Goal: Information Seeking & Learning: Understand process/instructions

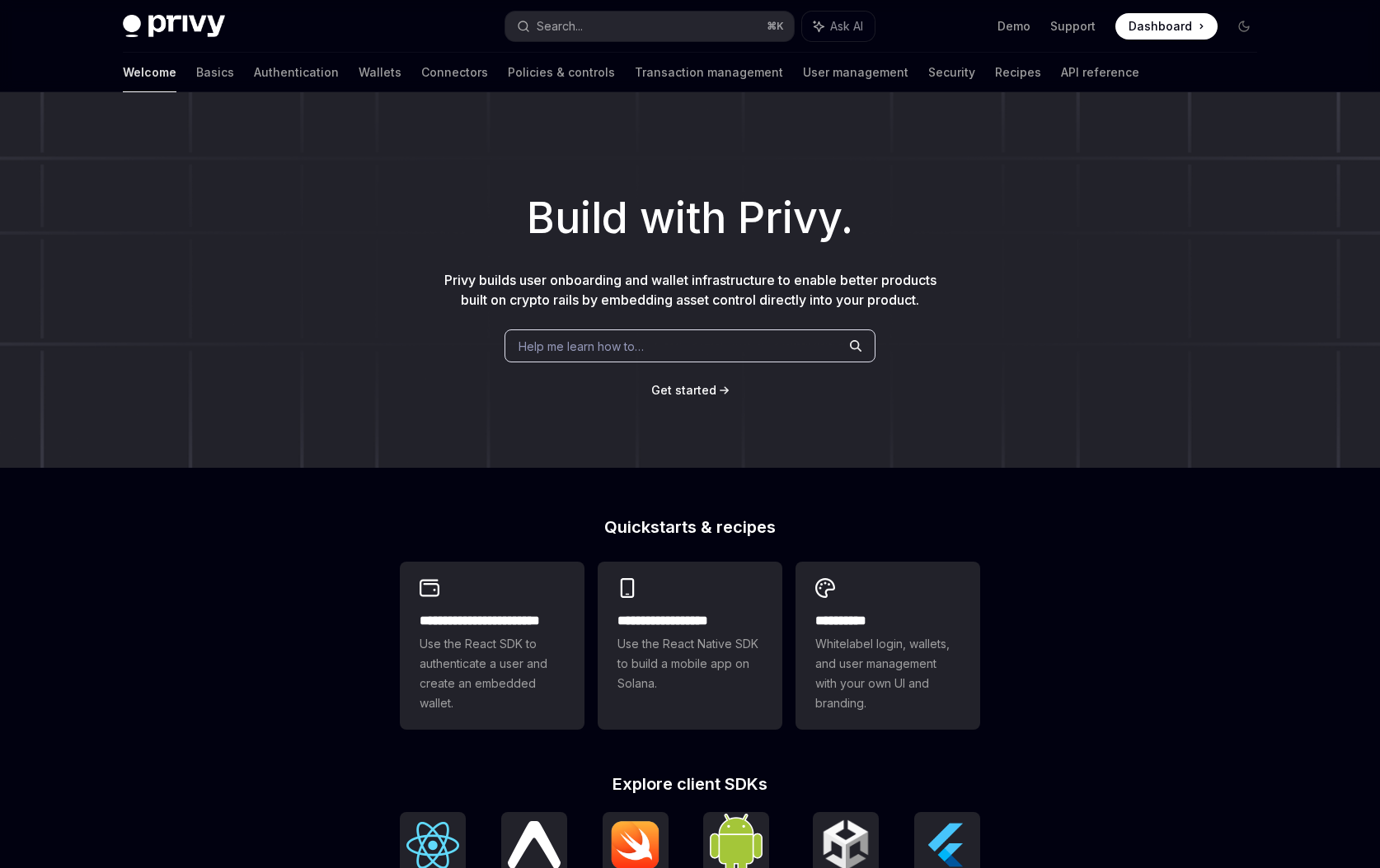
click at [731, 341] on div "Help me learn how to…" at bounding box center [689, 346] width 370 height 33
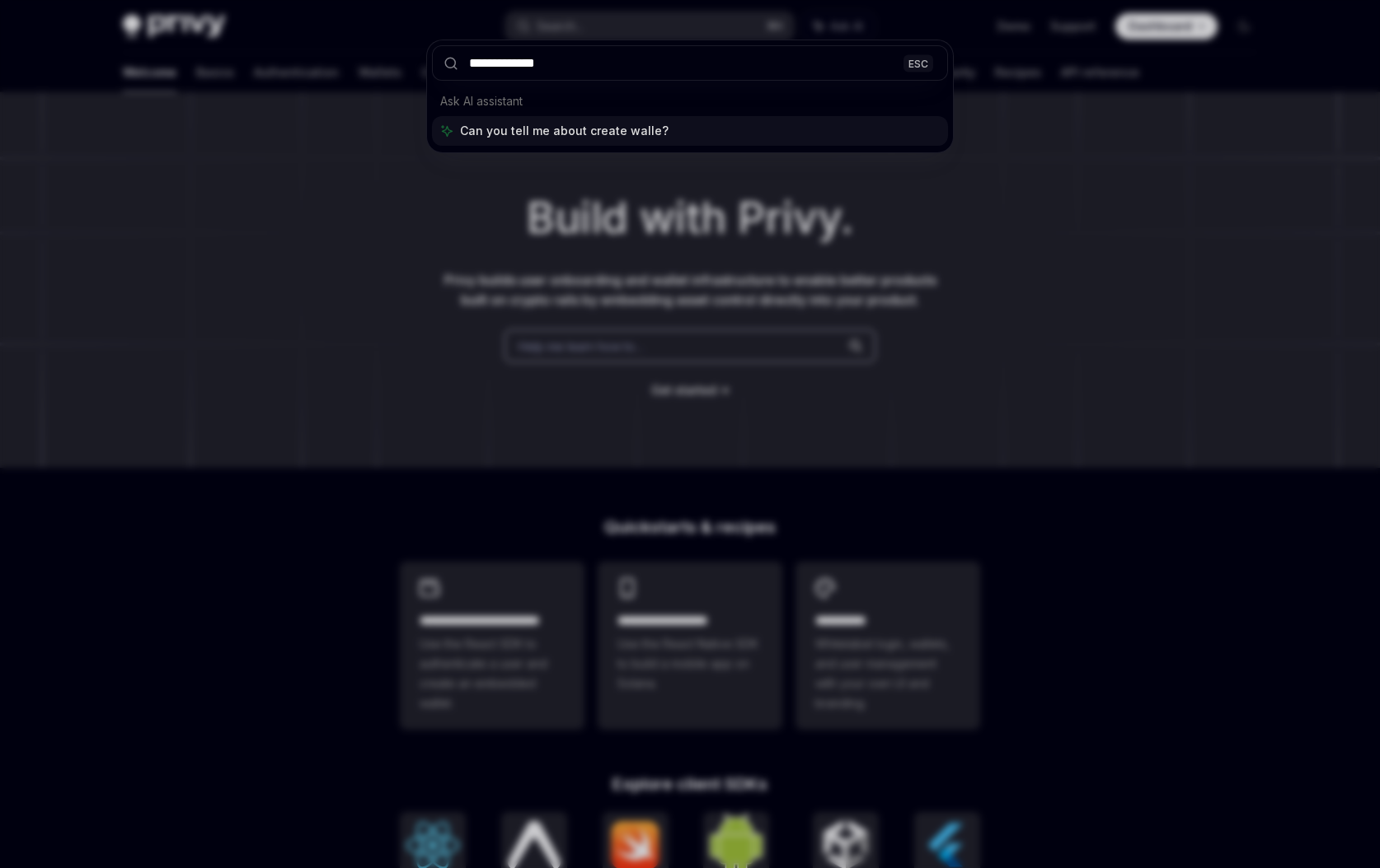
type input "**********"
type textarea "*"
type input "**********"
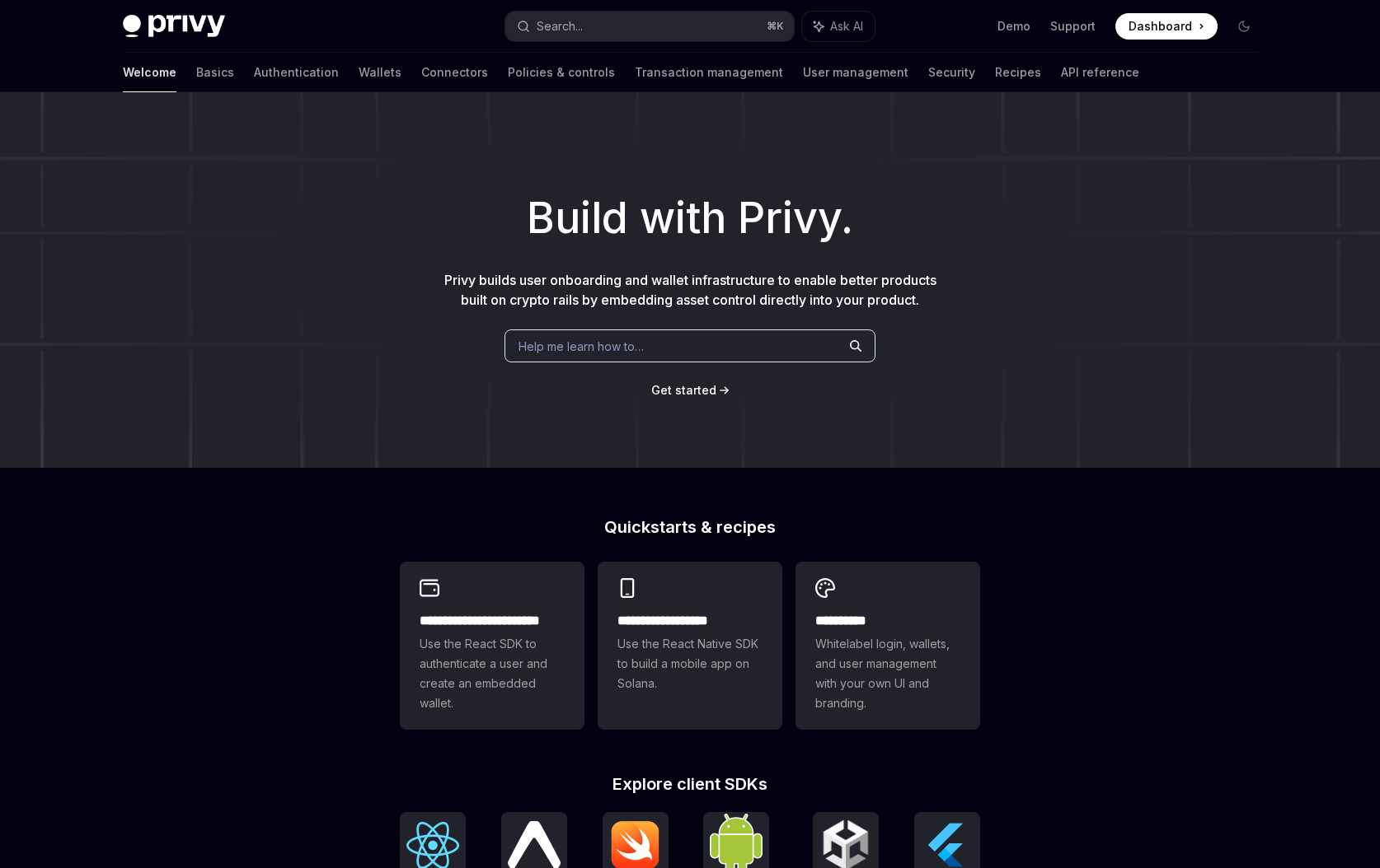
scroll to position [572, 0]
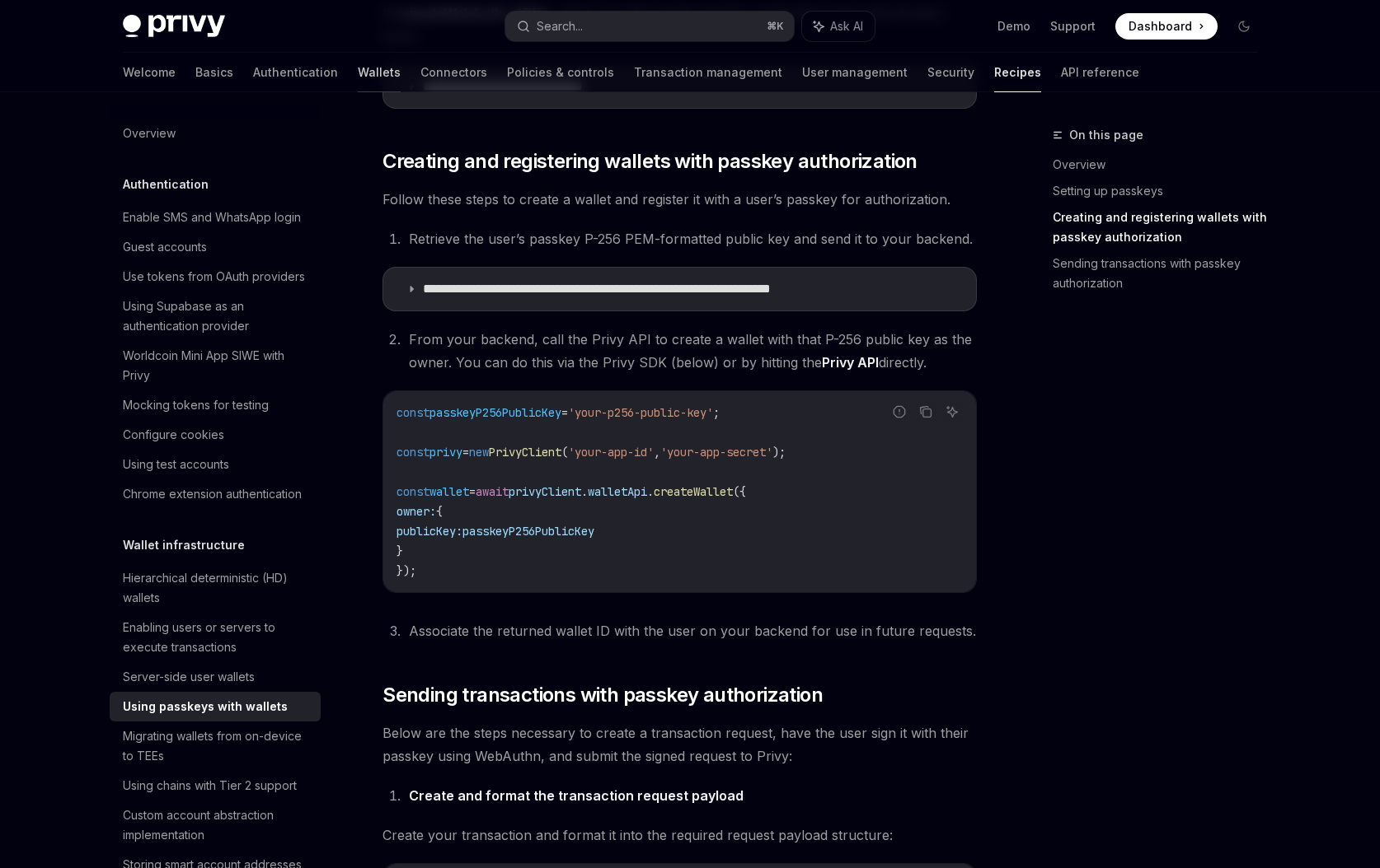
click at [357, 70] on link "Wallets" at bounding box center [379, 72] width 42 height 40
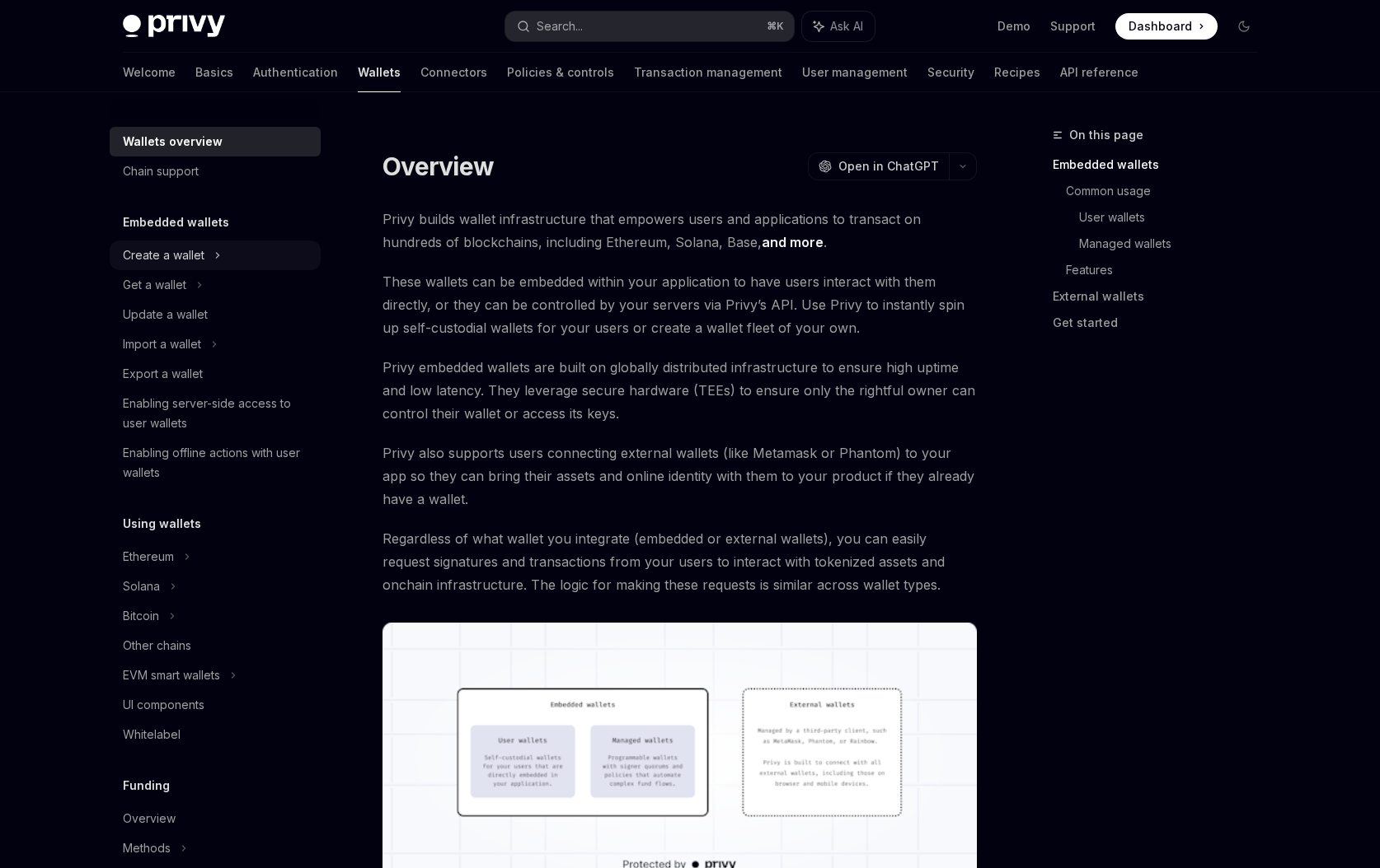
click at [191, 255] on div "Create a wallet" at bounding box center [163, 255] width 81 height 19
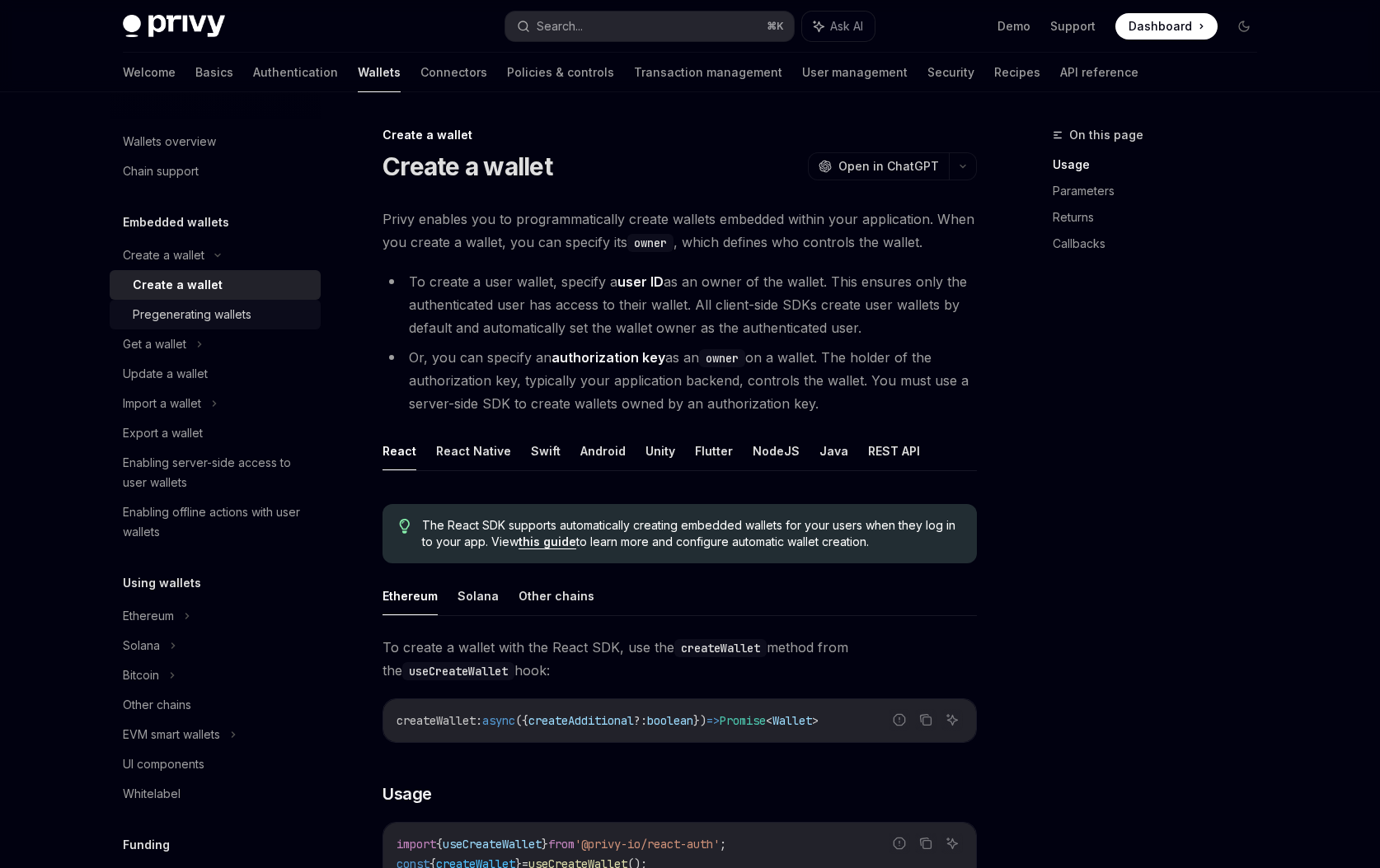
click at [260, 312] on div "Pregenerating wallets" at bounding box center [222, 314] width 178 height 19
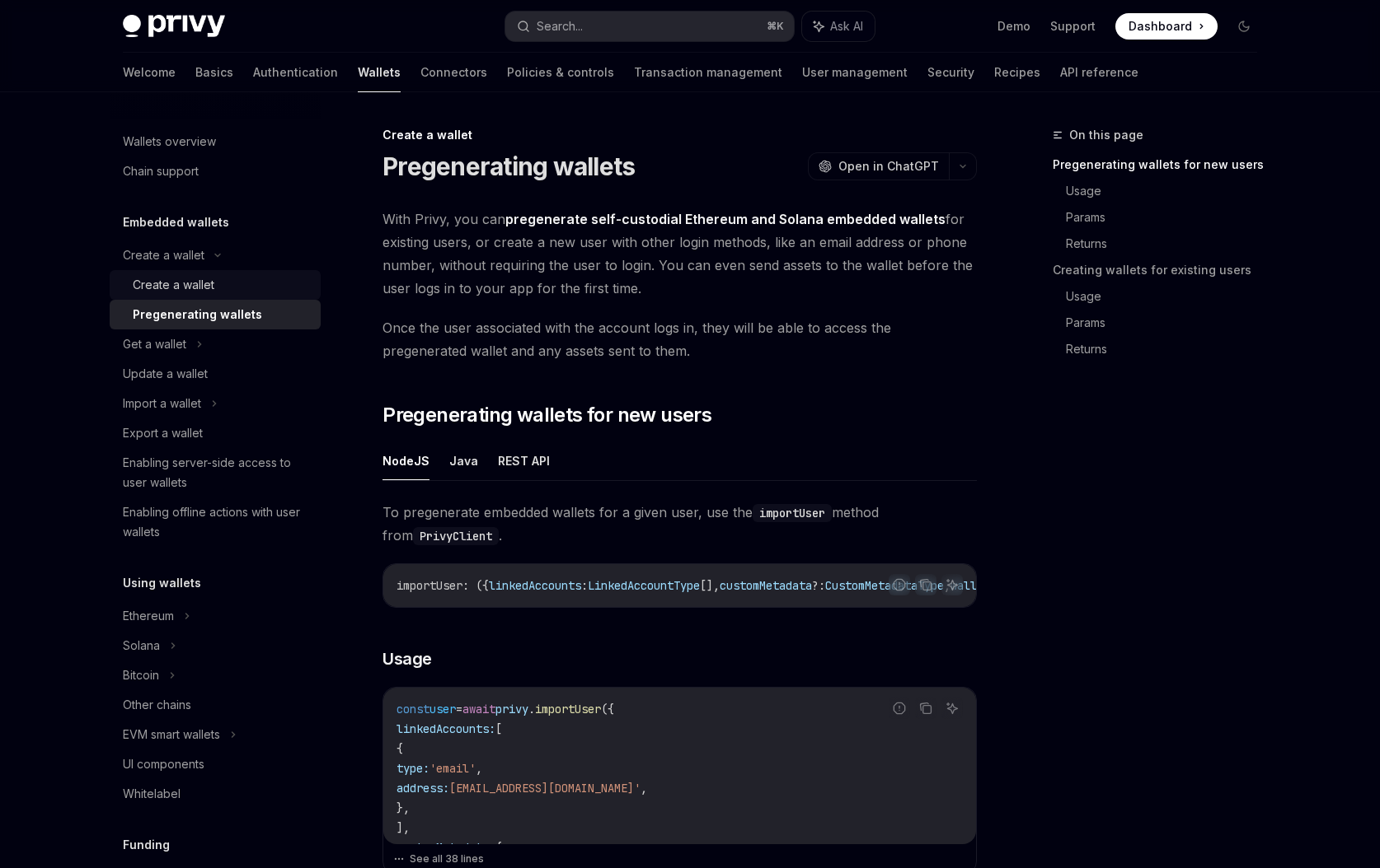
click at [210, 284] on div "Create a wallet" at bounding box center [174, 284] width 81 height 19
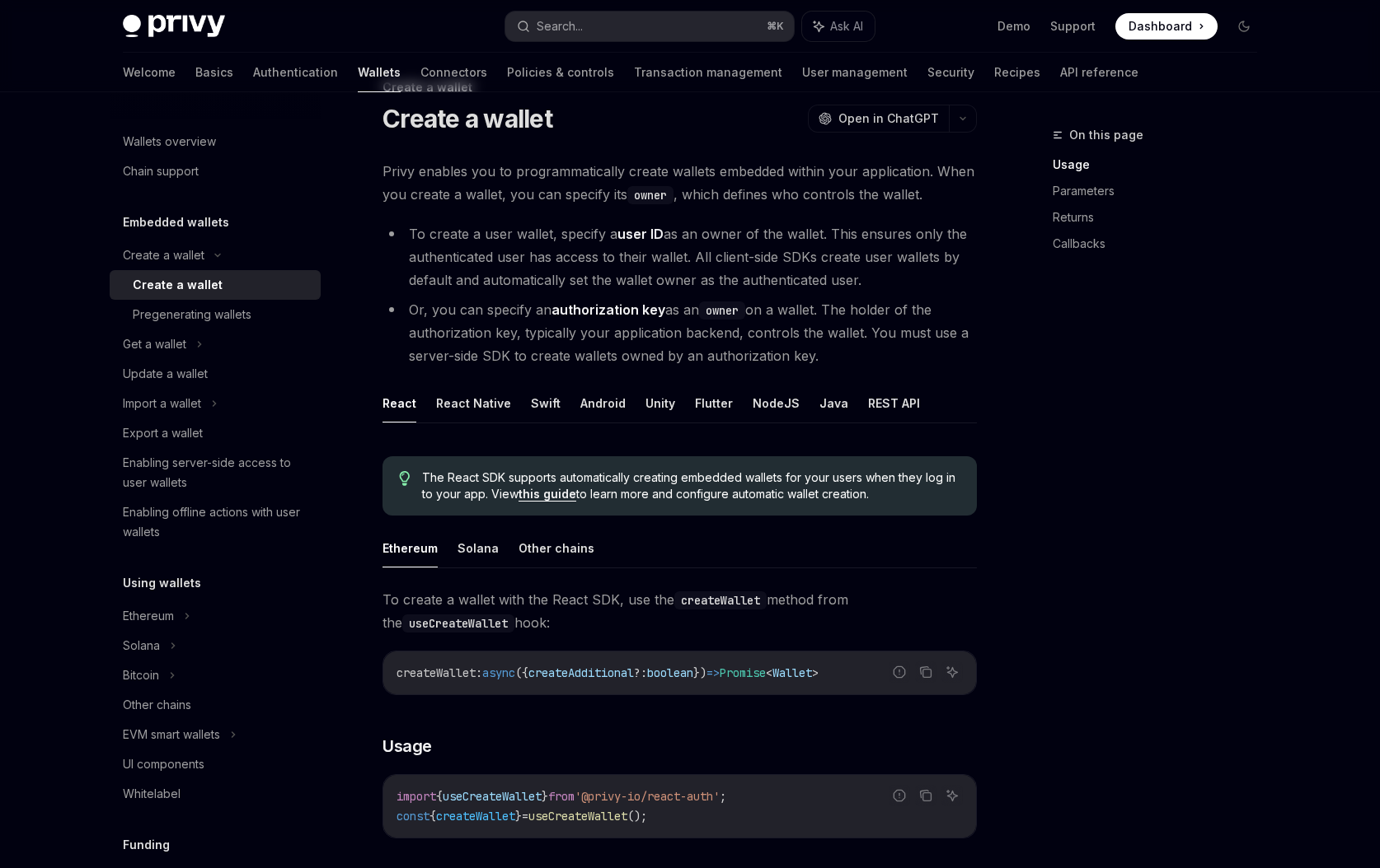
scroll to position [78, 0]
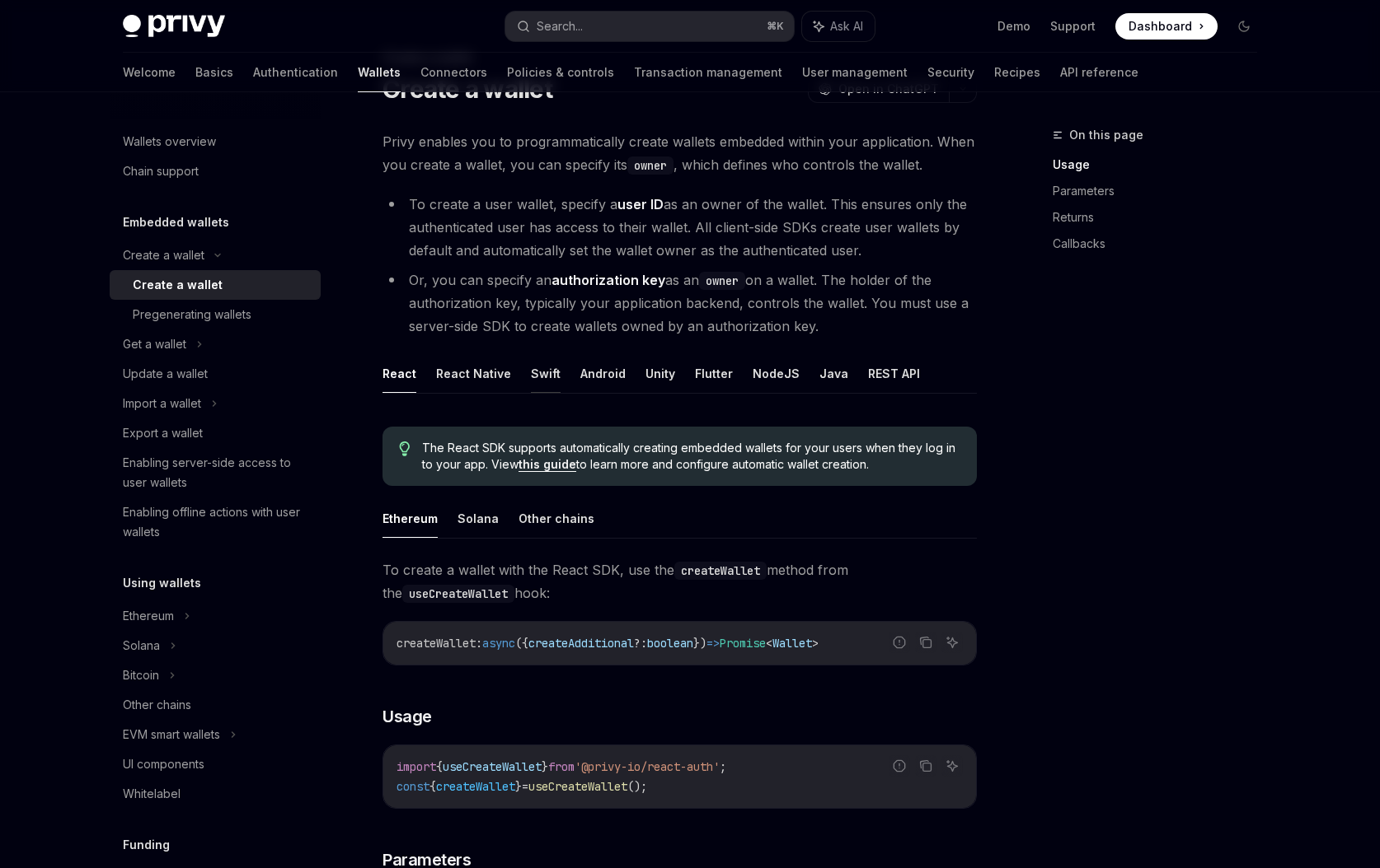
click at [545, 389] on button "Swift" at bounding box center [546, 374] width 30 height 39
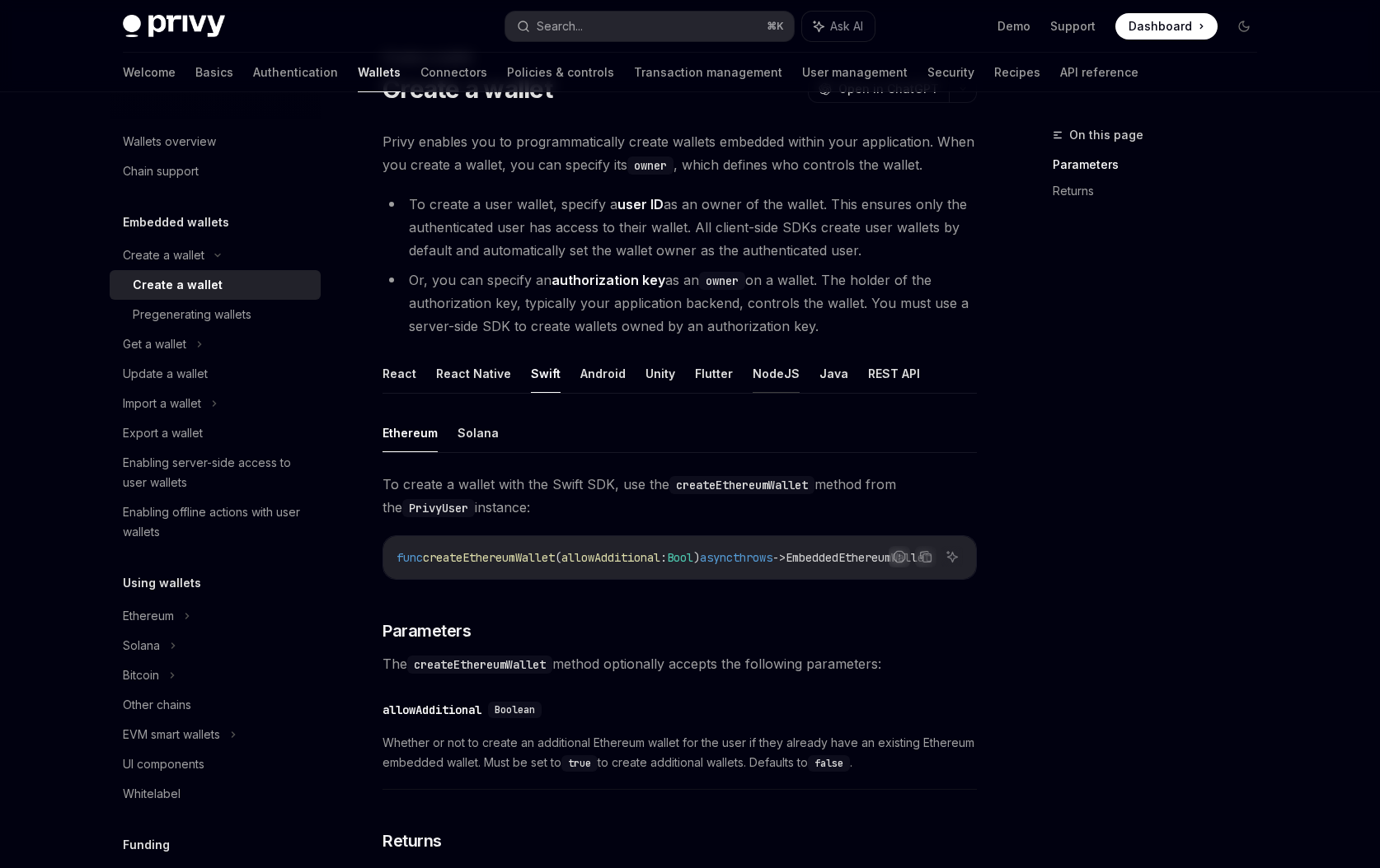
click at [771, 358] on button "NodeJS" at bounding box center [776, 374] width 47 height 39
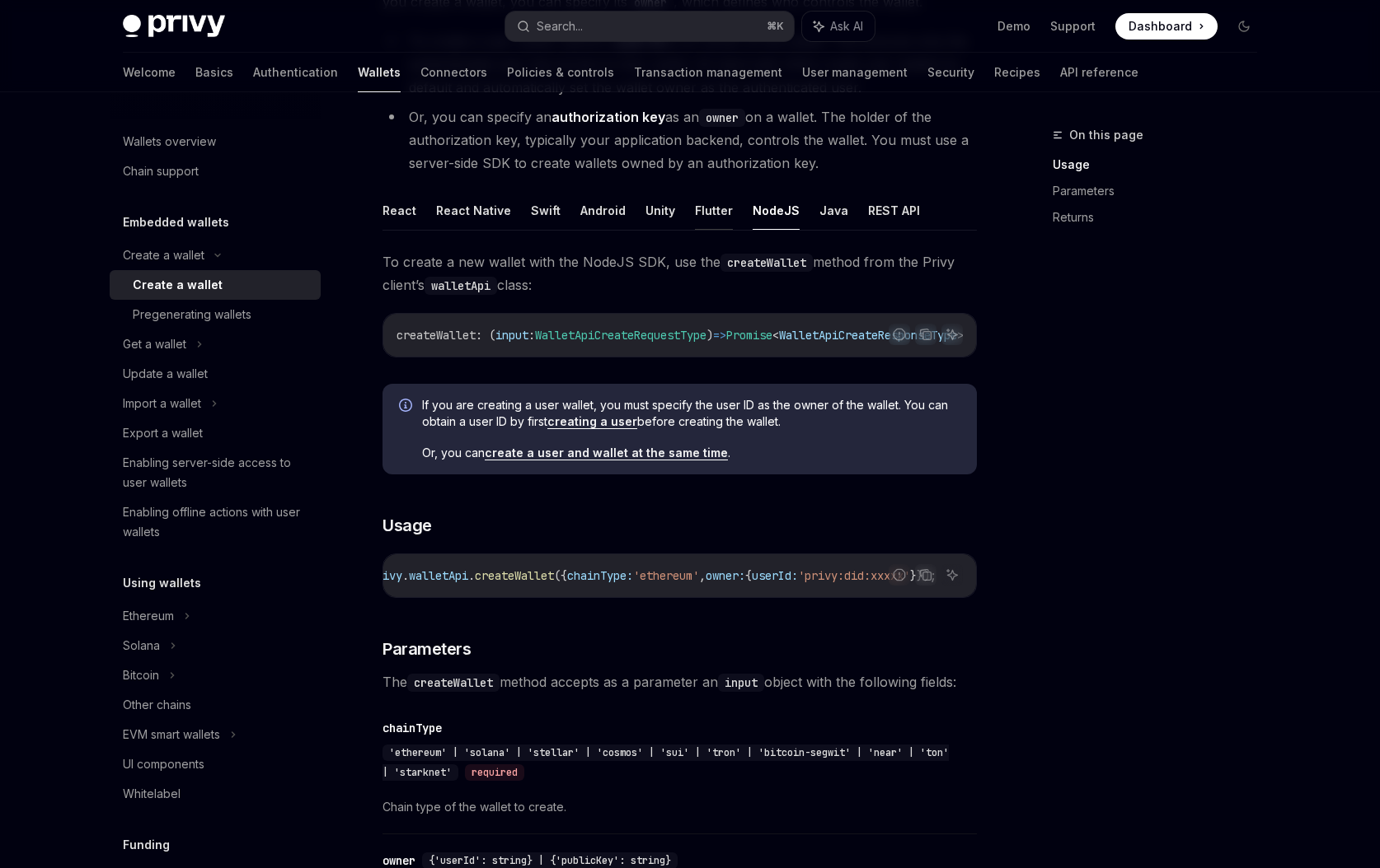
scroll to position [259, 0]
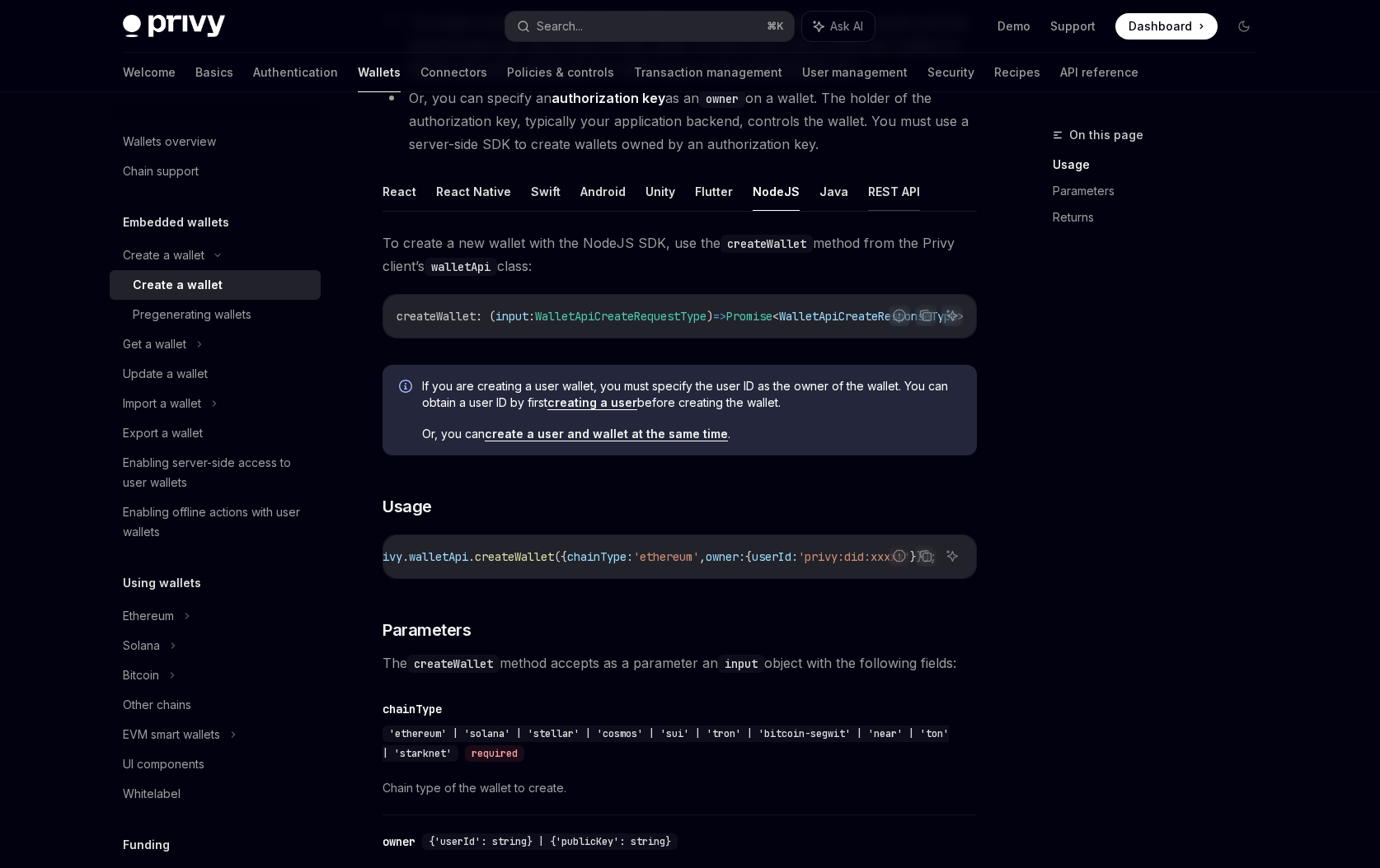
click at [875, 175] on button "REST API" at bounding box center [893, 191] width 52 height 39
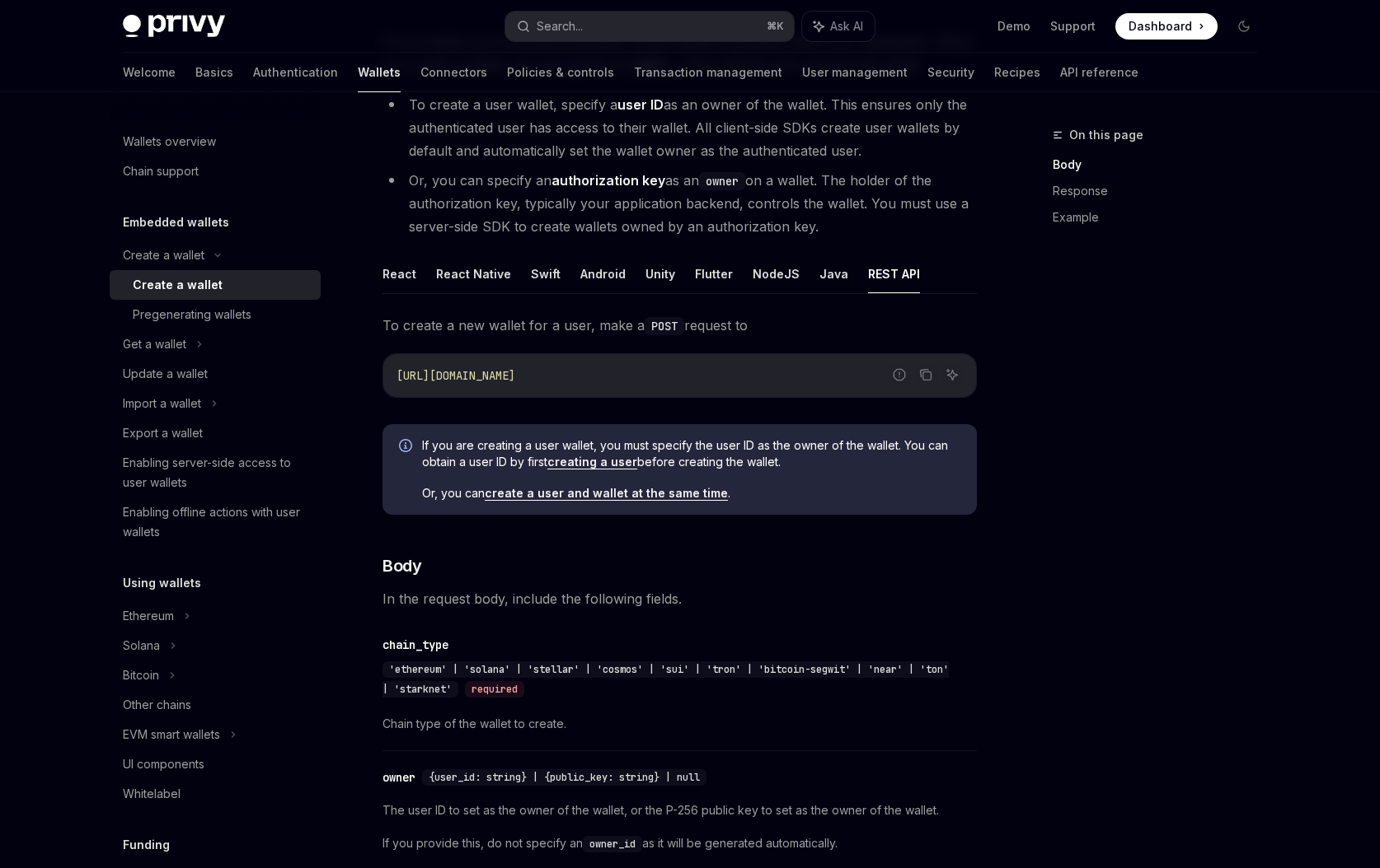
scroll to position [179, 0]
click at [753, 277] on button "NodeJS" at bounding box center [776, 271] width 47 height 39
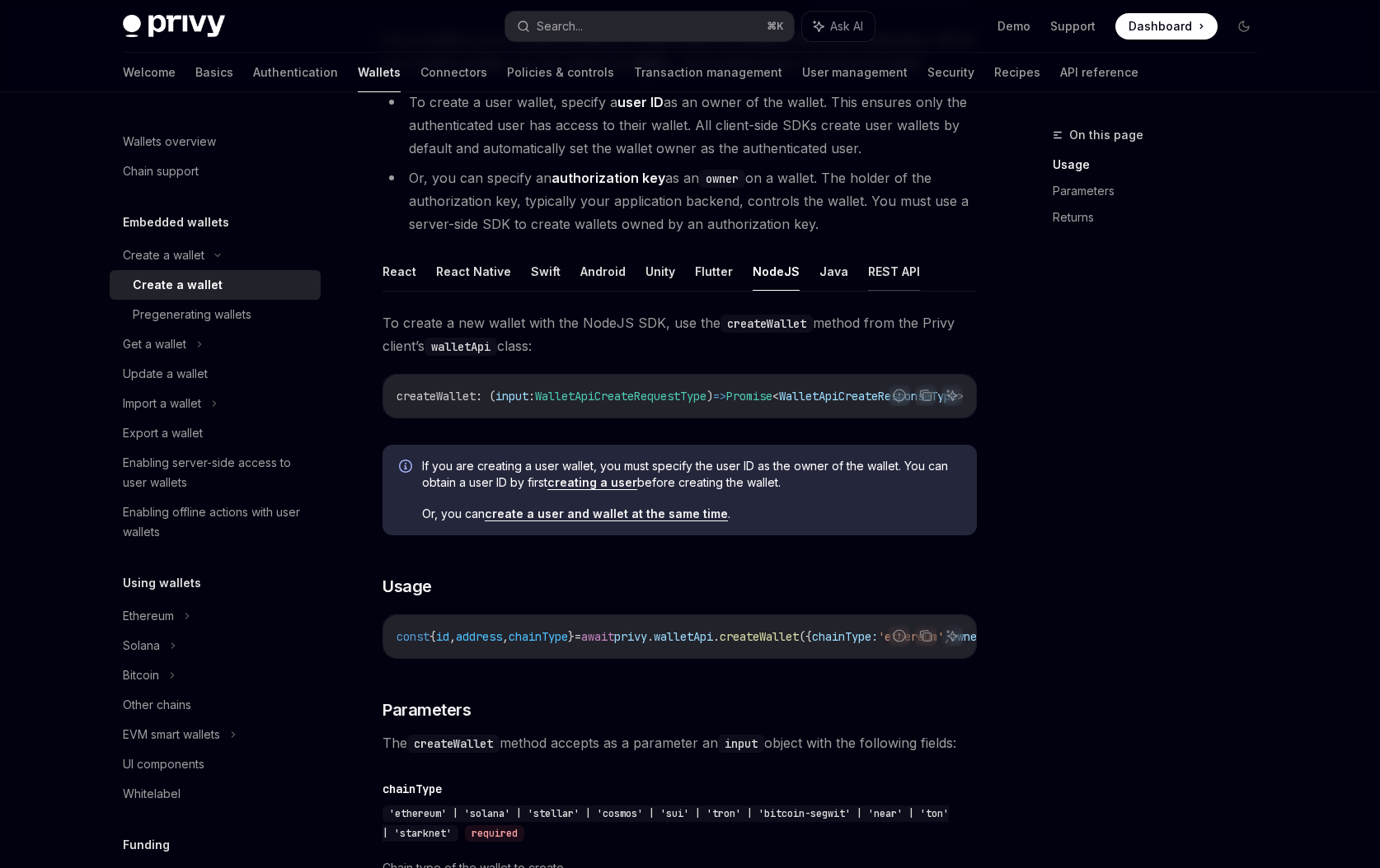
click at [867, 283] on button "REST API" at bounding box center [893, 271] width 52 height 39
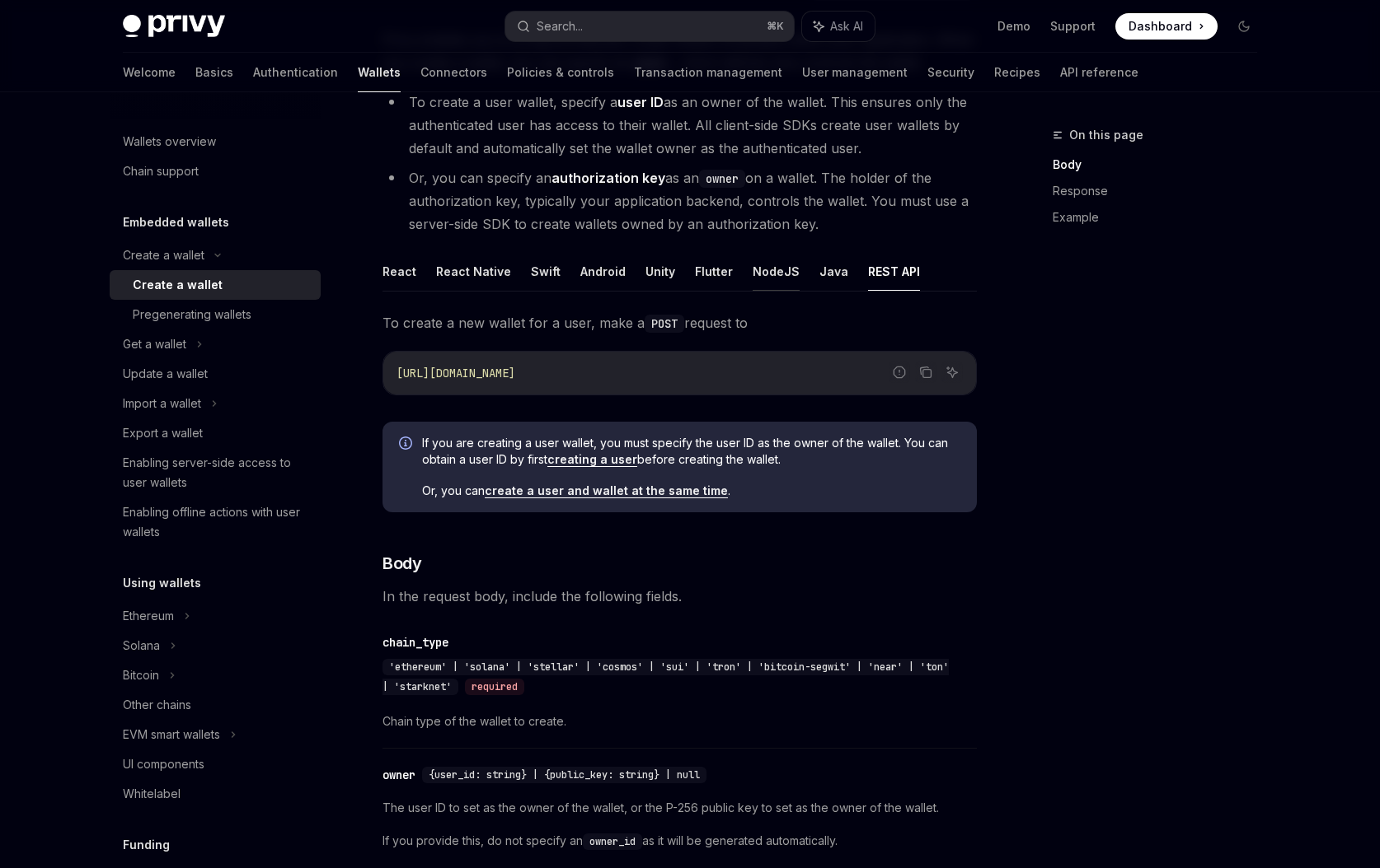
click at [762, 280] on button "NodeJS" at bounding box center [776, 271] width 47 height 39
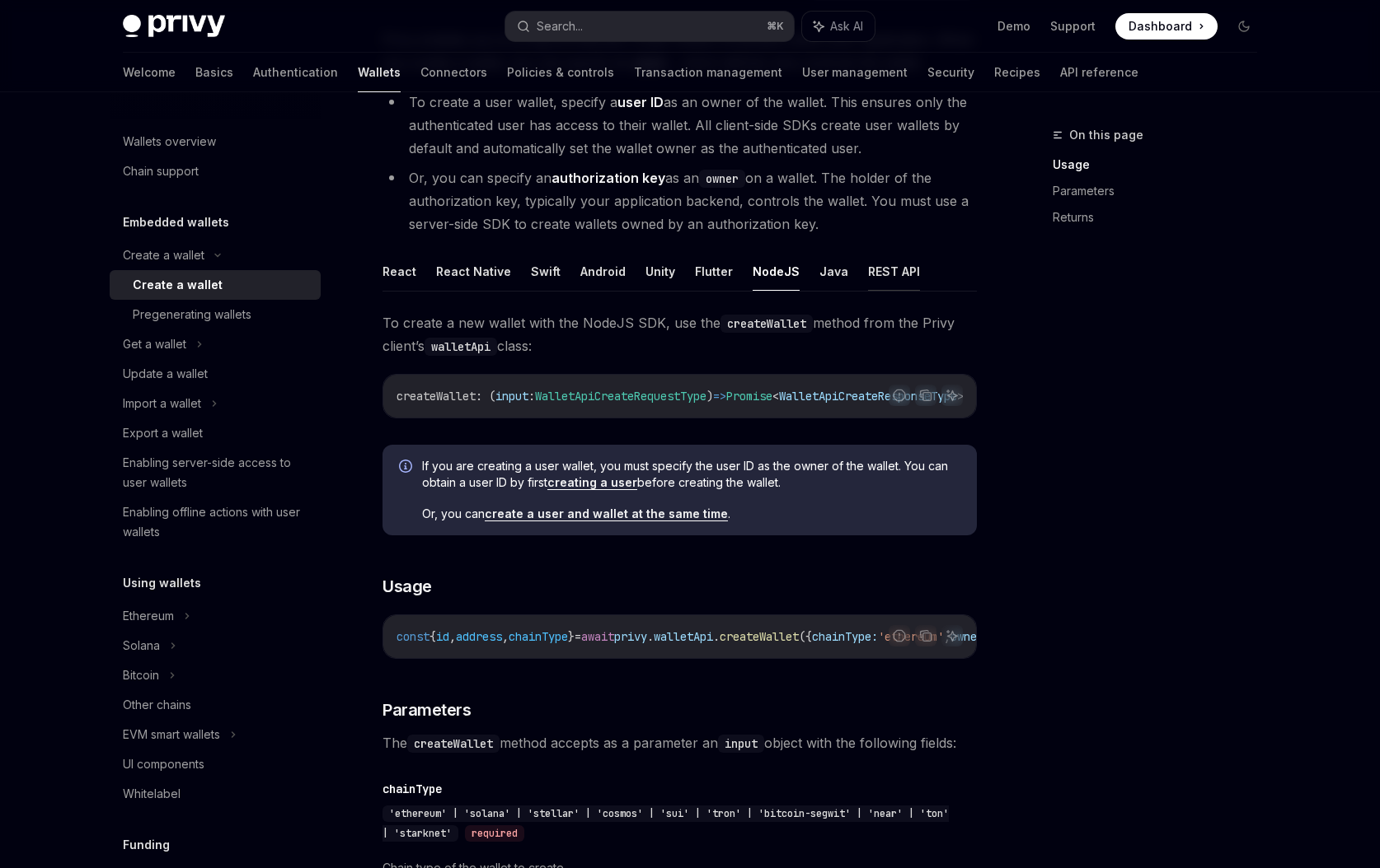
click at [880, 278] on button "REST API" at bounding box center [893, 271] width 52 height 39
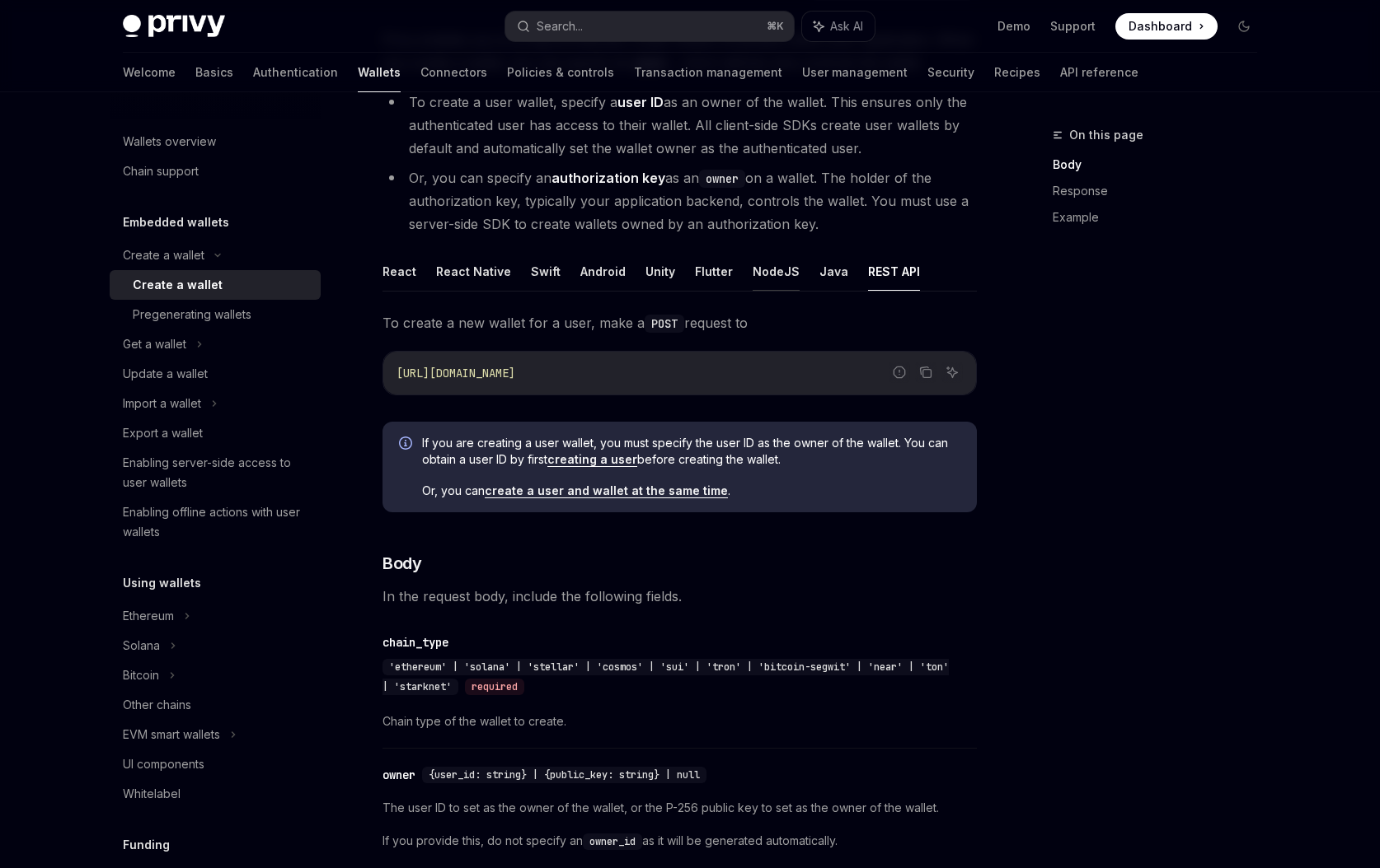
click at [753, 281] on button "NodeJS" at bounding box center [776, 271] width 47 height 39
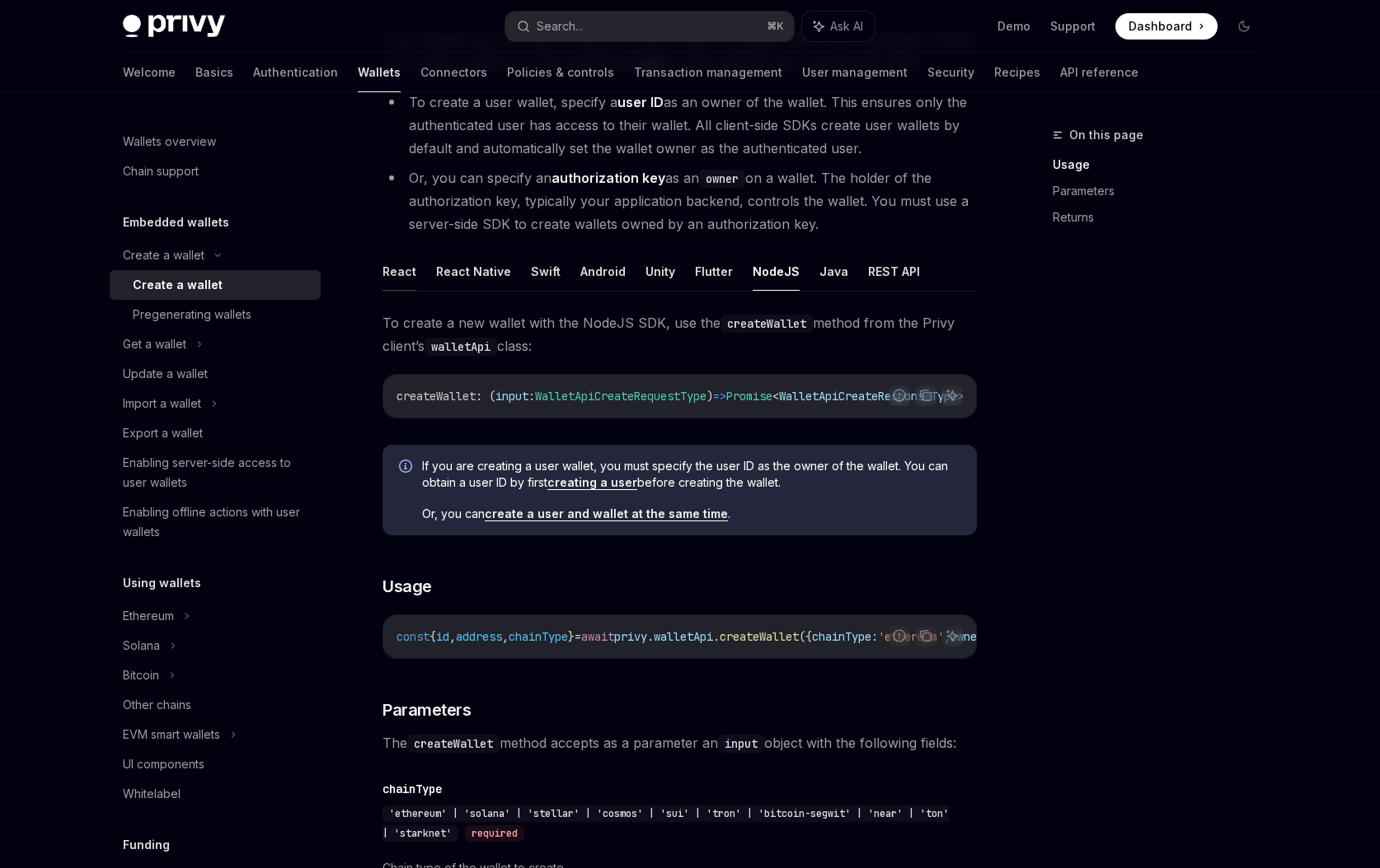
click at [402, 290] on button "React" at bounding box center [399, 271] width 34 height 39
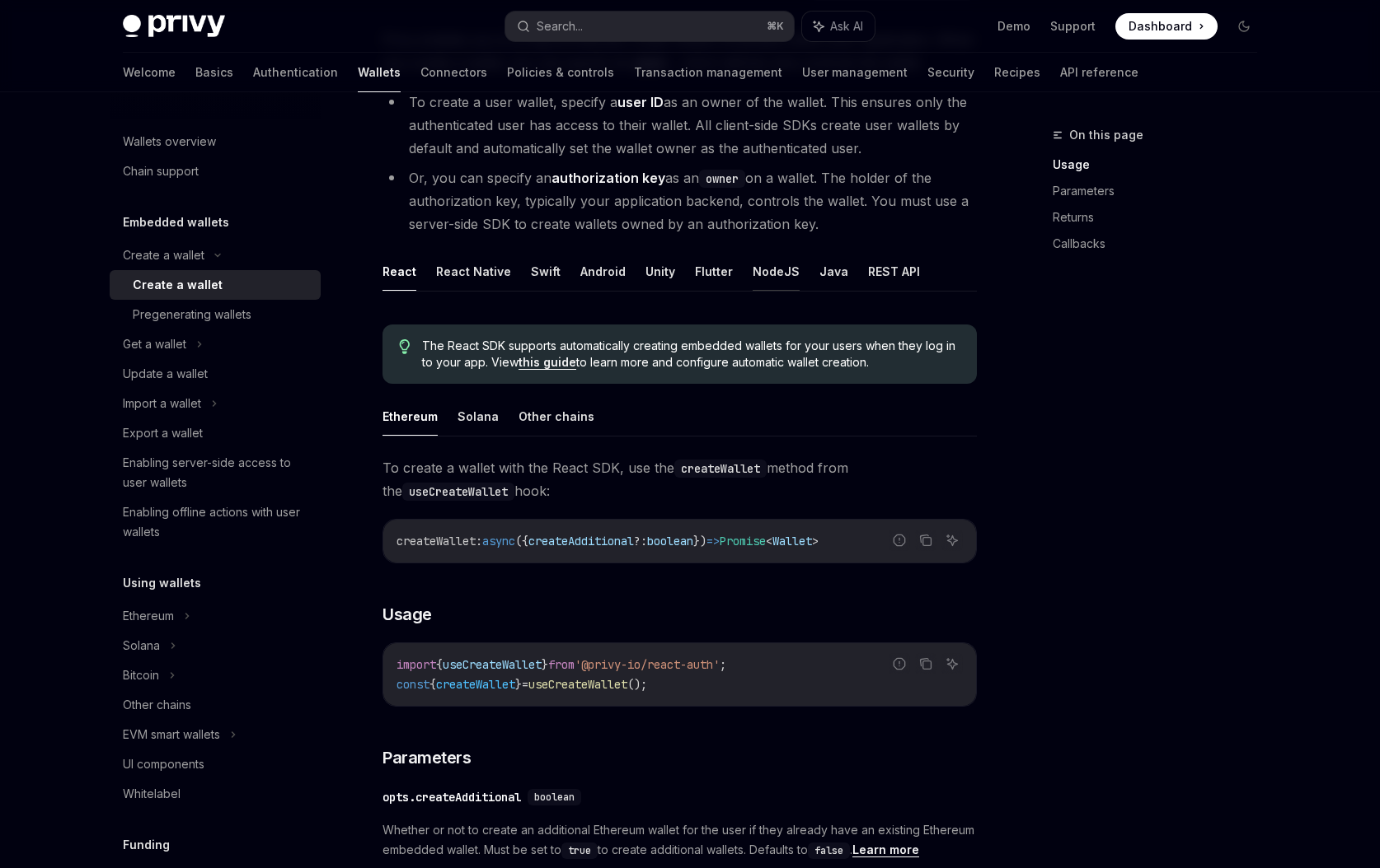
click at [762, 284] on button "NodeJS" at bounding box center [776, 271] width 47 height 39
type textarea "*"
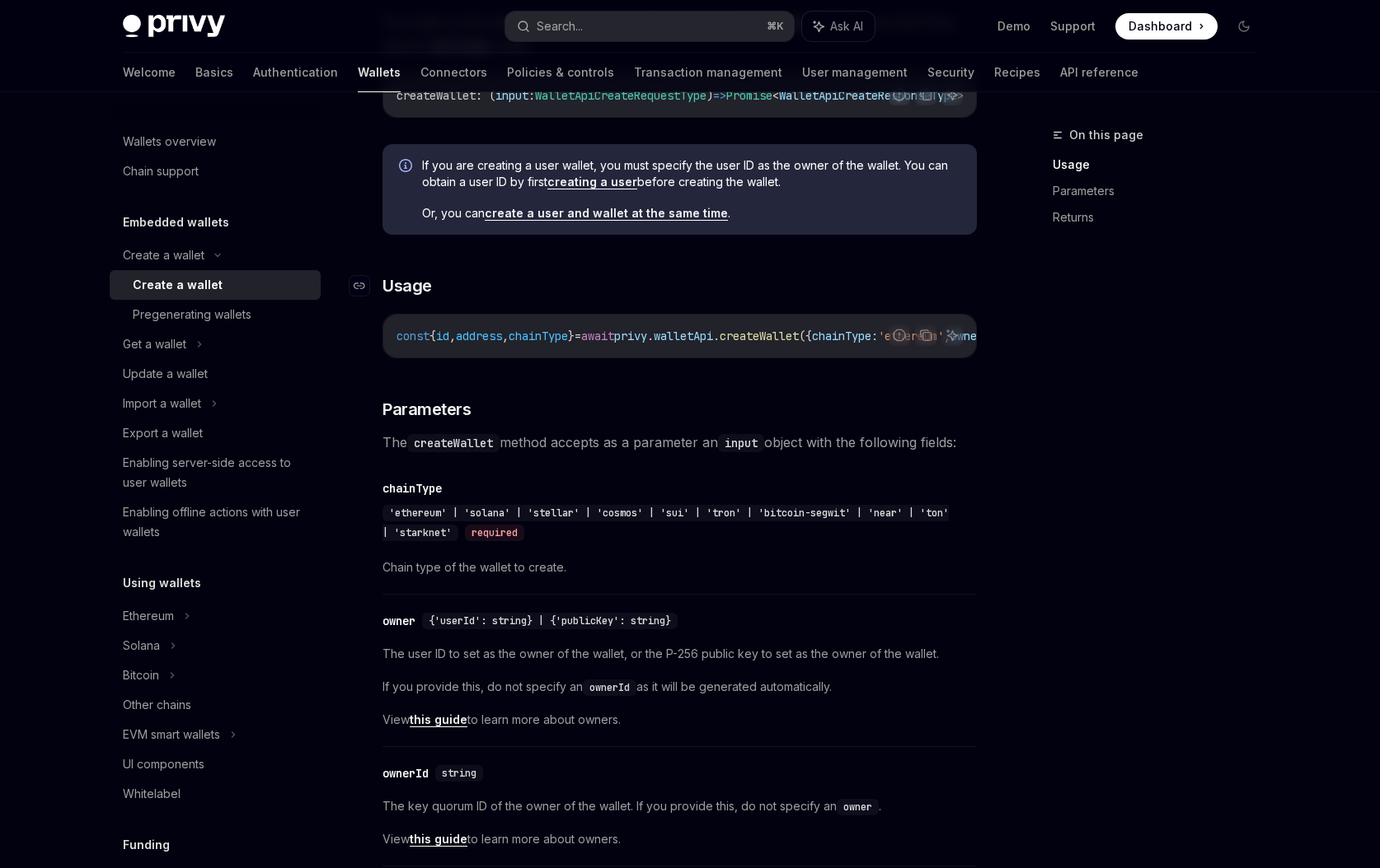
scroll to position [487, 0]
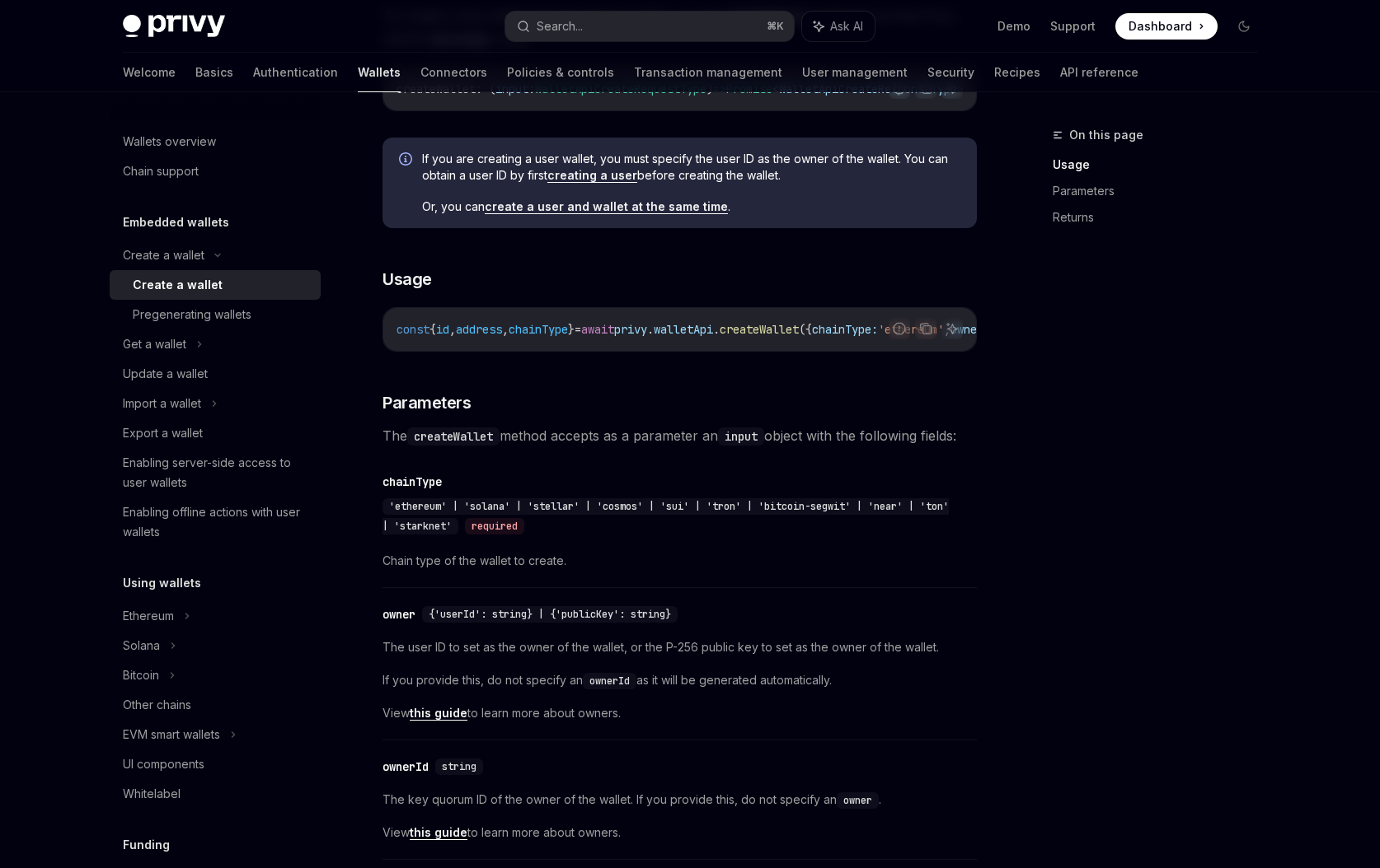
click at [708, 335] on span "walletApi" at bounding box center [684, 330] width 59 height 15
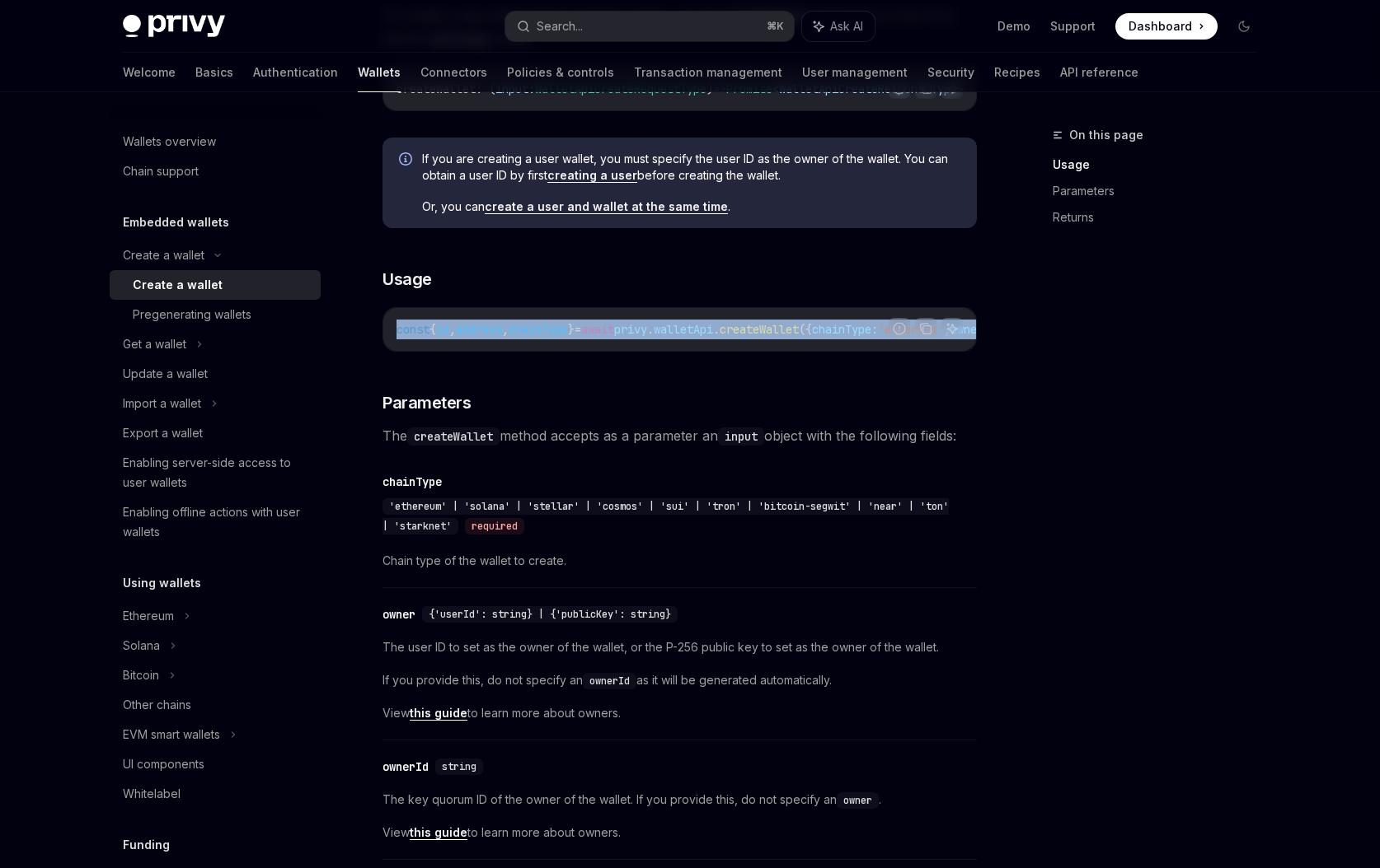
click at [708, 335] on span "walletApi" at bounding box center [684, 330] width 59 height 15
click at [752, 337] on span "userId:" at bounding box center [775, 330] width 46 height 15
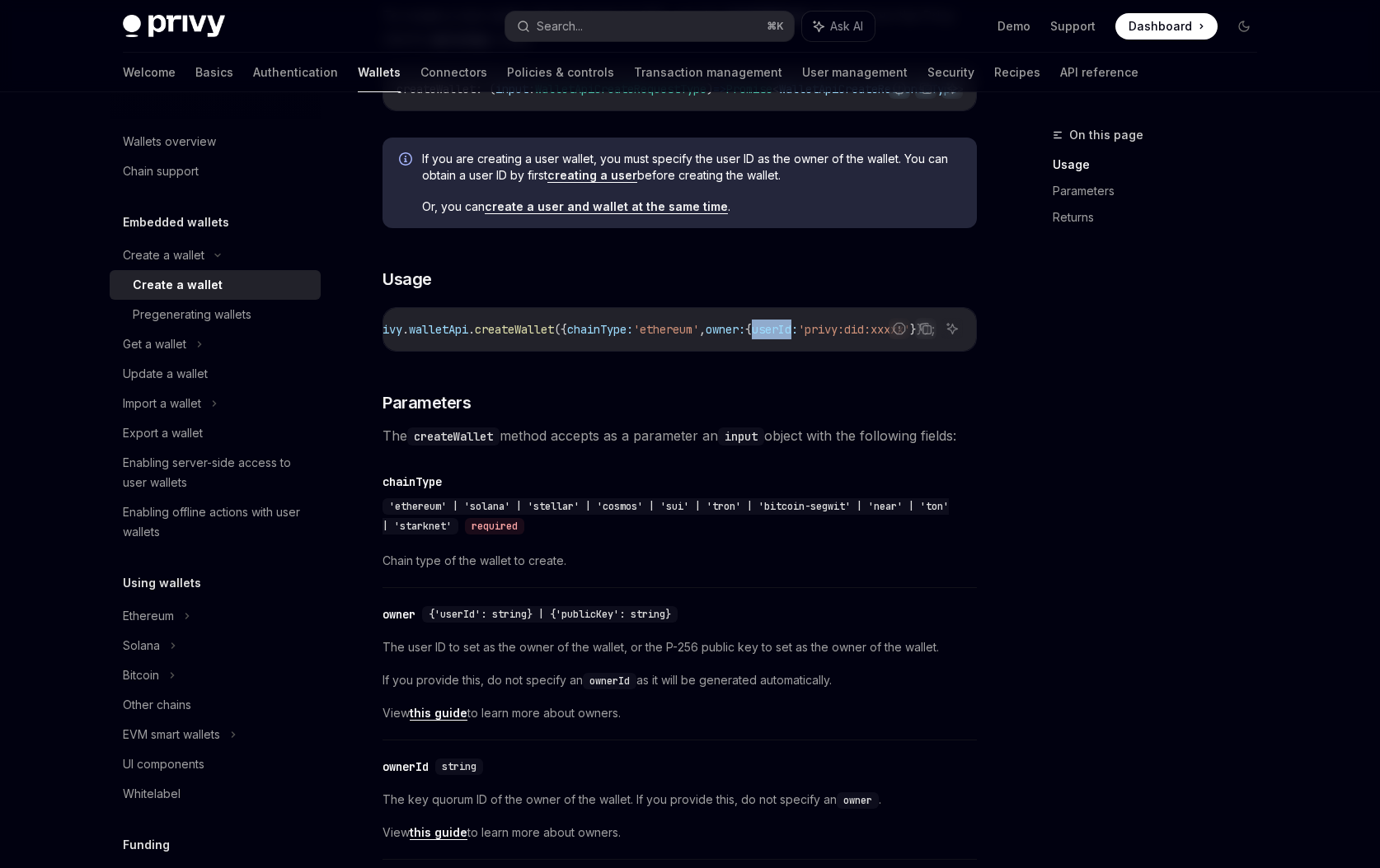
click at [752, 337] on span "userId:" at bounding box center [775, 330] width 46 height 15
click at [823, 410] on h3 "​ Parameters" at bounding box center [679, 403] width 594 height 23
click at [1018, 366] on div "On this page Usage Parameters Returns Create a wallet Create a wallet OpenAI Op…" at bounding box center [690, 864] width 1160 height 2517
click at [669, 19] on button "Search... ⌘ K" at bounding box center [649, 26] width 288 height 30
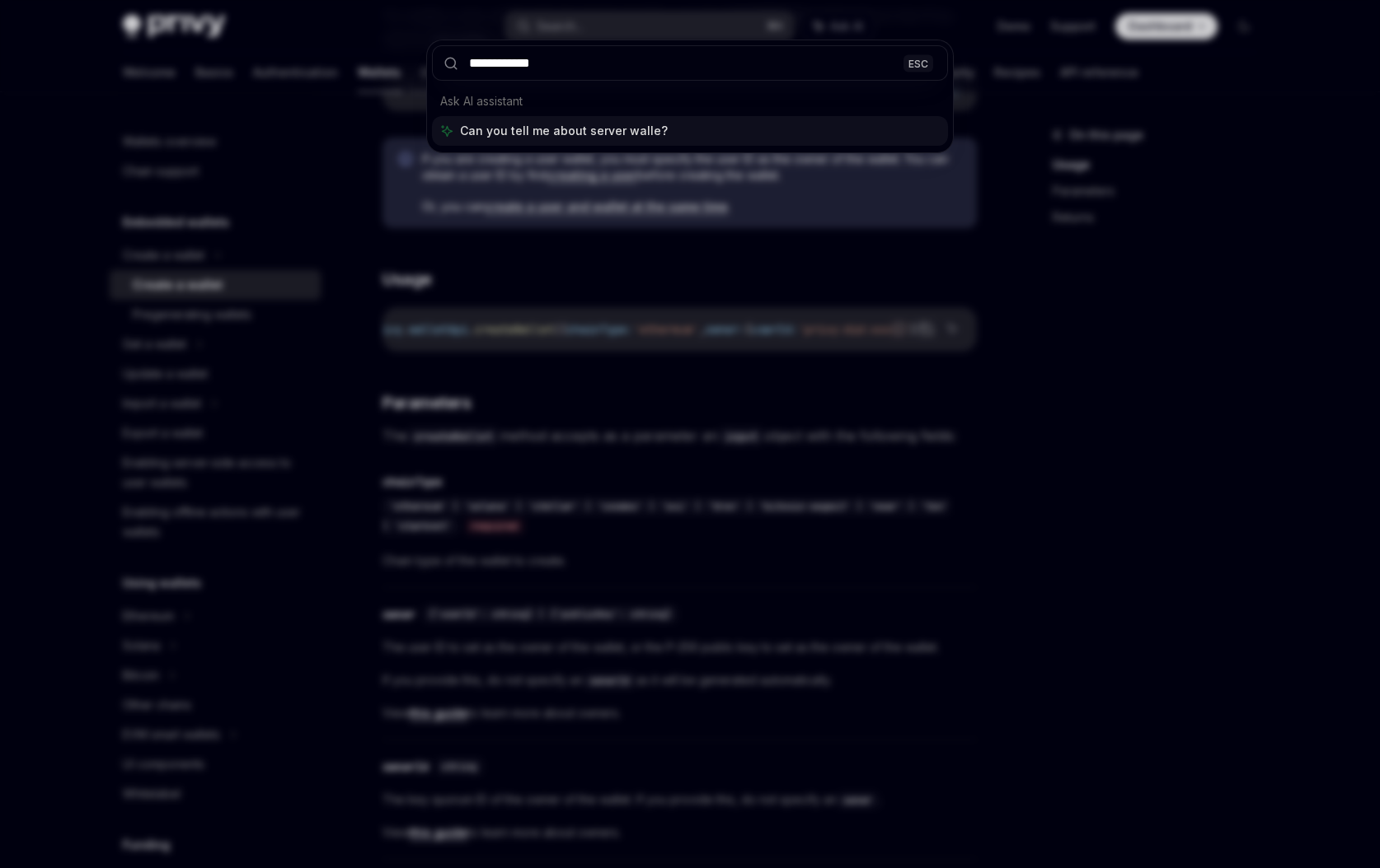
type input "**********"
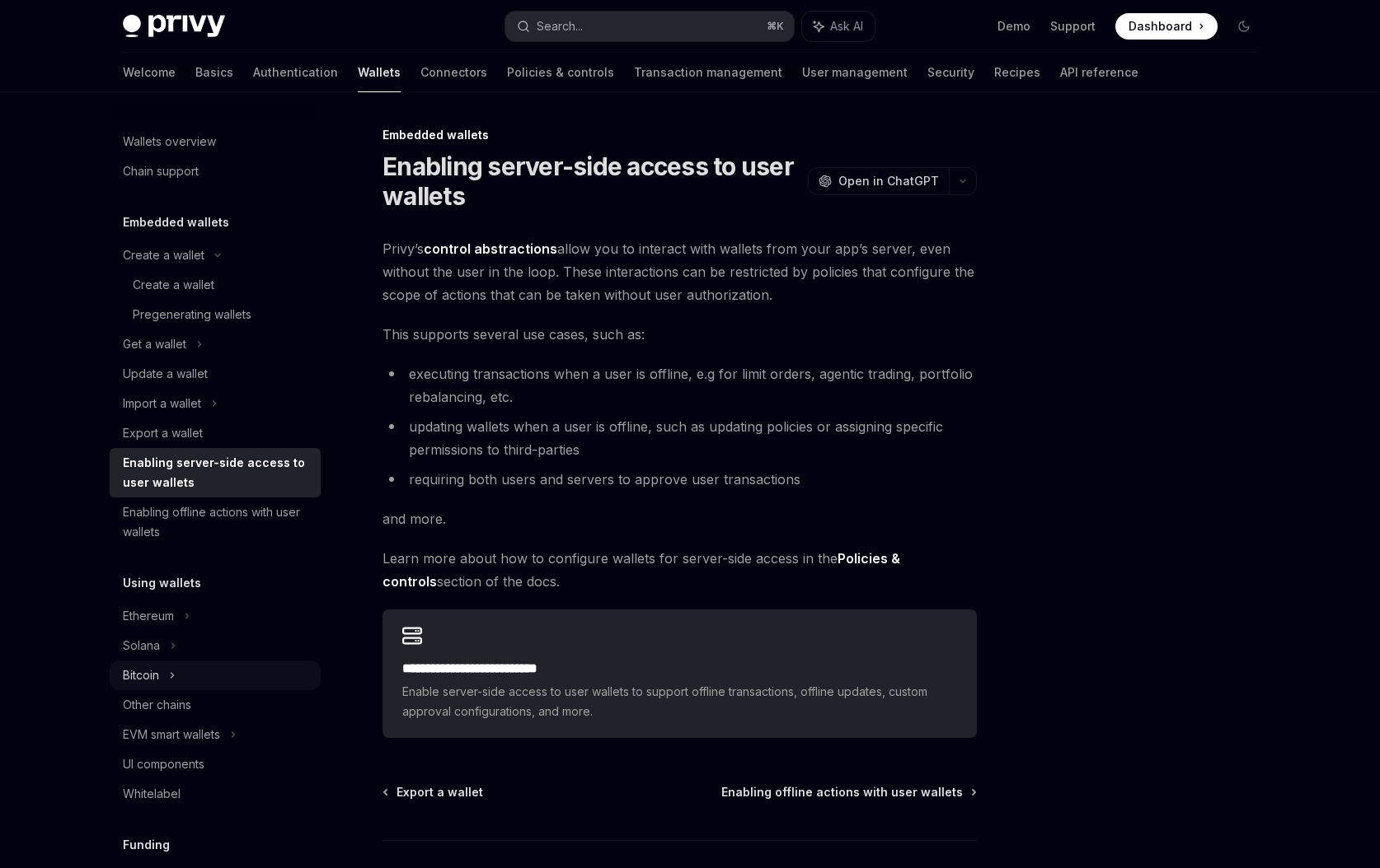
click at [172, 676] on icon at bounding box center [172, 675] width 6 height 19
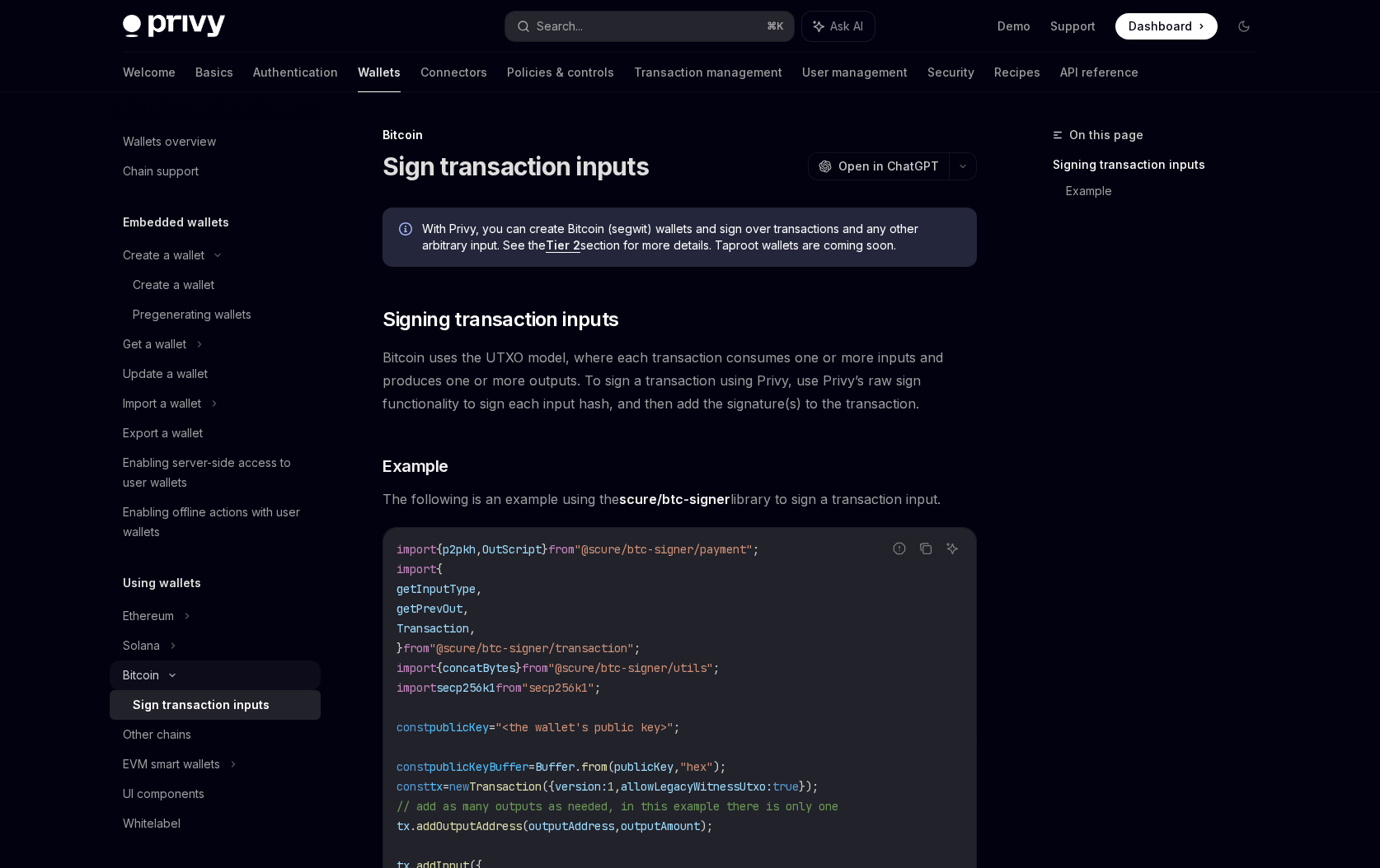
click at [173, 676] on icon at bounding box center [172, 675] width 19 height 6
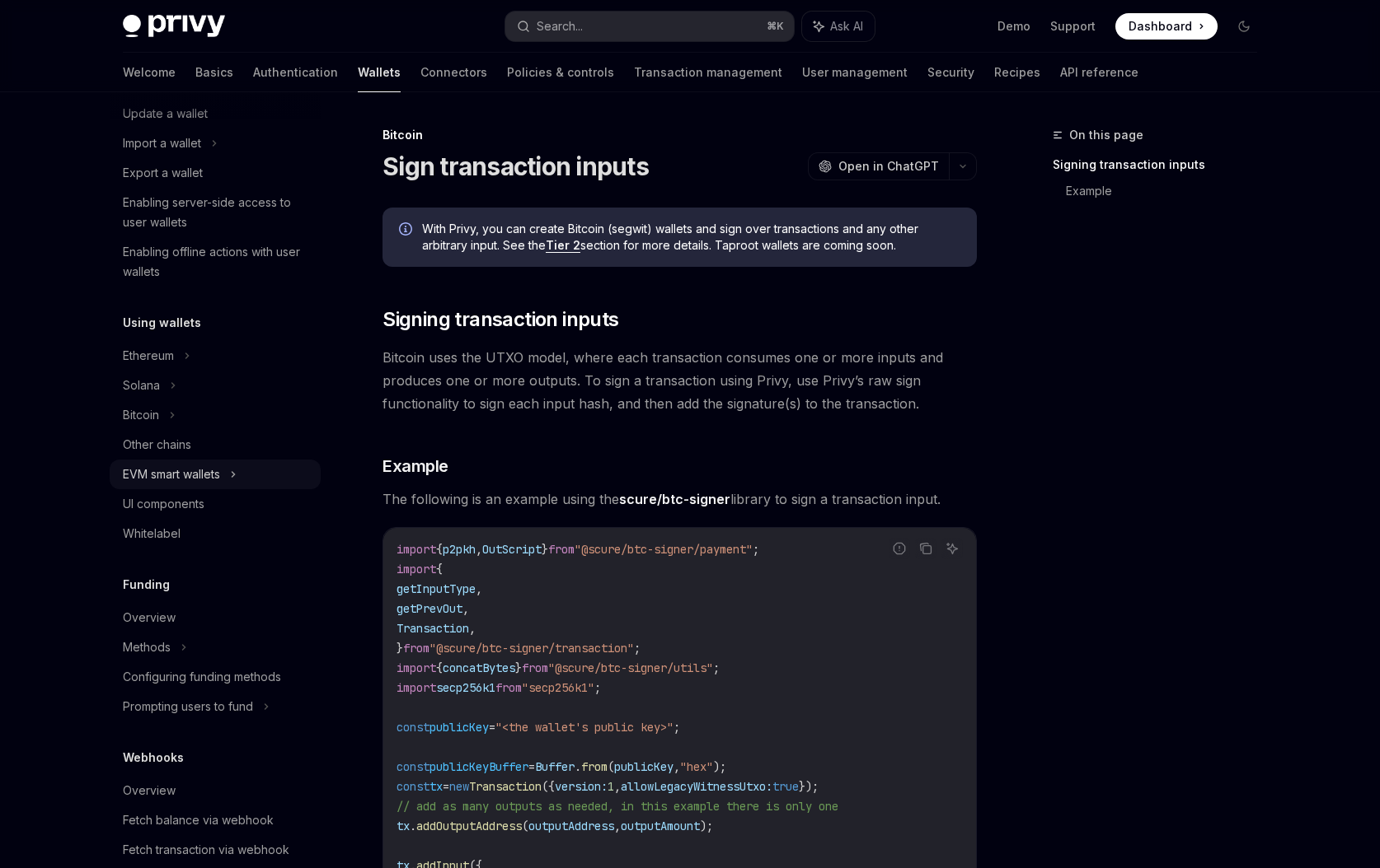
scroll to position [264, 0]
click at [155, 348] on div "Ethereum" at bounding box center [148, 352] width 51 height 19
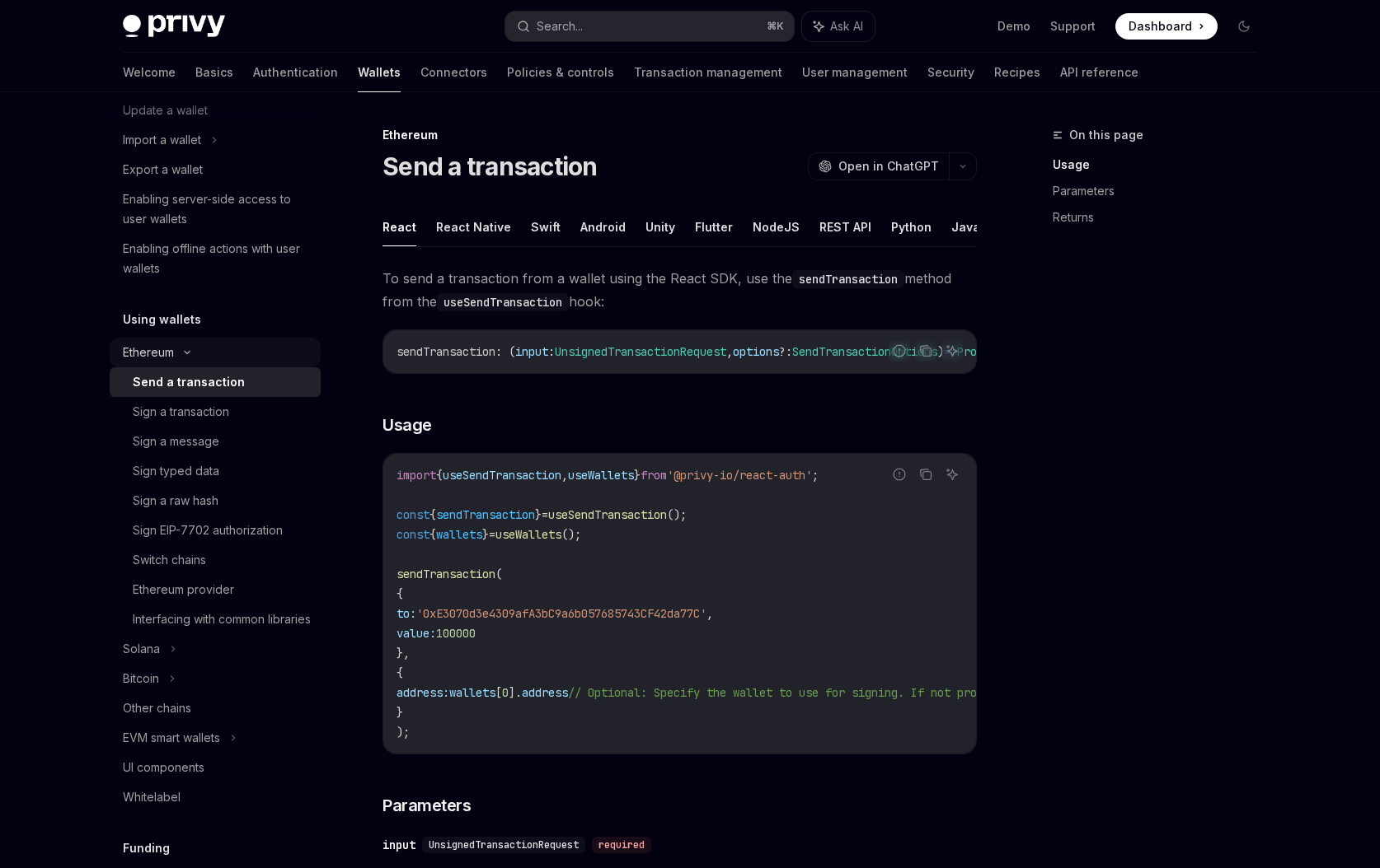
click at [181, 360] on div "Ethereum" at bounding box center [215, 353] width 211 height 30
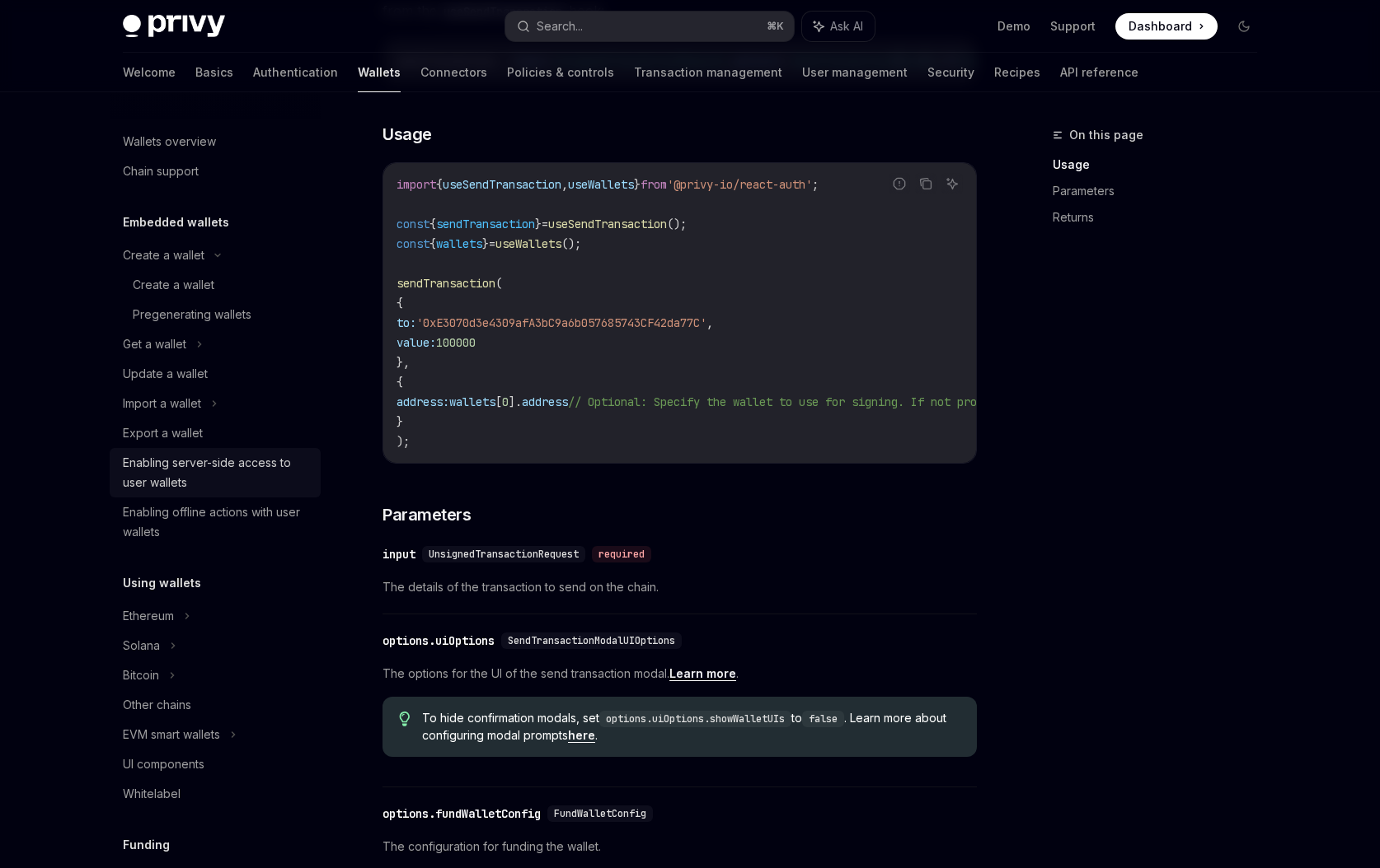
click at [248, 486] on div "Enabling server-side access to user wallets" at bounding box center [216, 473] width 188 height 40
click at [249, 463] on div "Enabling server-side access to user wallets" at bounding box center [216, 473] width 188 height 40
click at [256, 461] on div "Enabling server-side access to user wallets" at bounding box center [216, 473] width 188 height 40
type textarea "*"
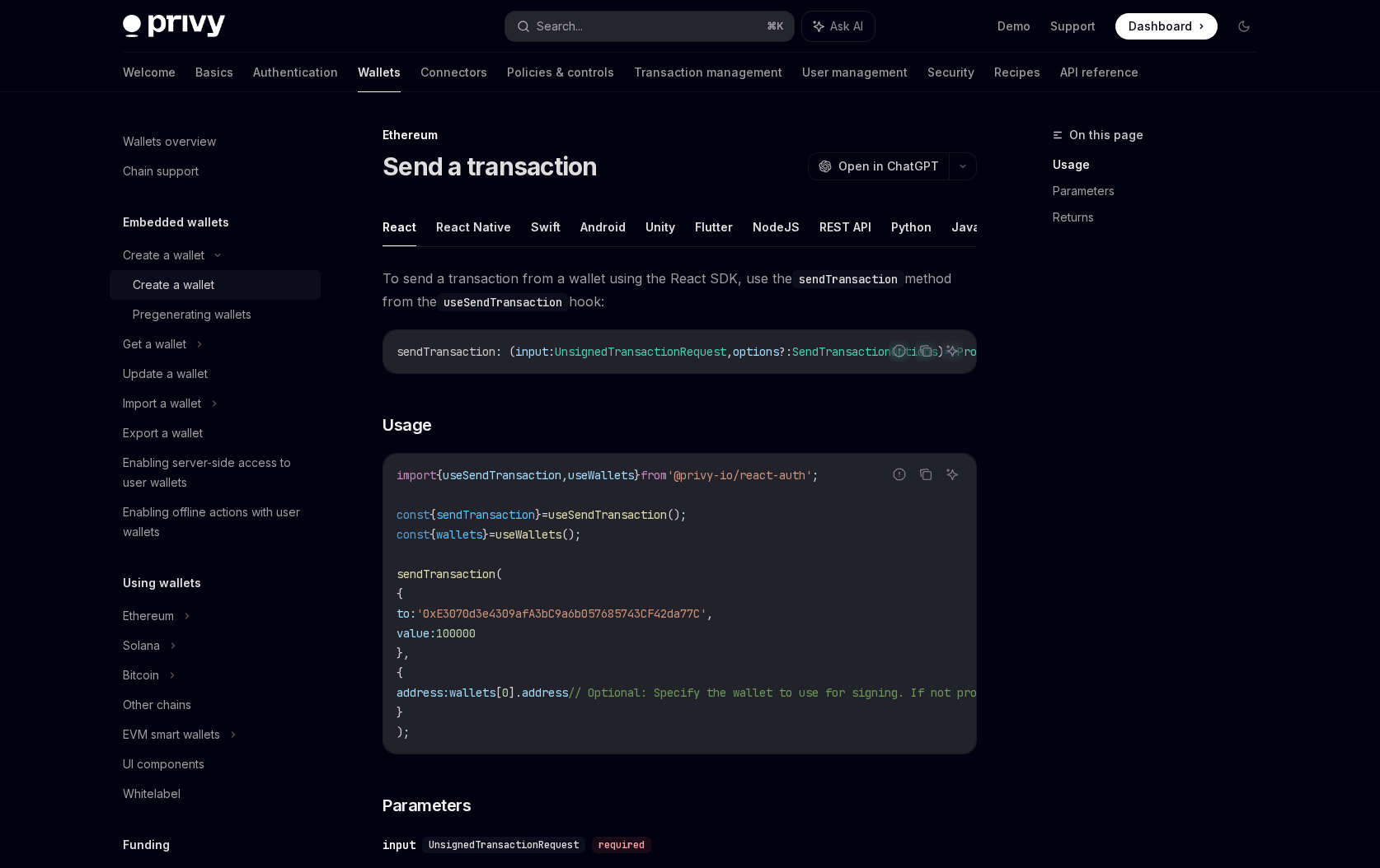
click at [200, 287] on div "Create a wallet" at bounding box center [174, 284] width 81 height 19
click at [185, 307] on div "Pregenerating wallets" at bounding box center [192, 314] width 118 height 19
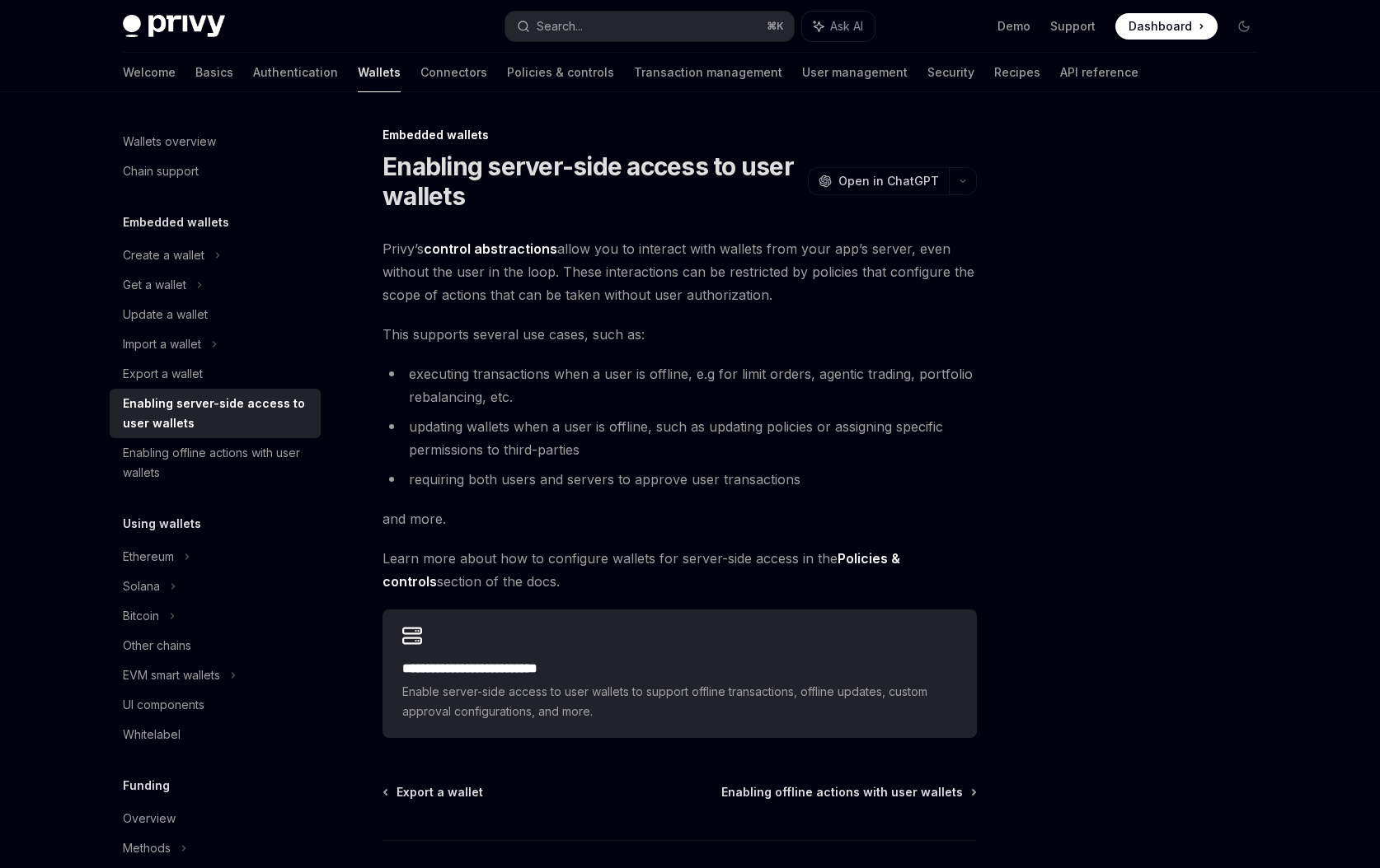
click at [382, 331] on span "This supports several use cases, such as:" at bounding box center [679, 334] width 594 height 23
drag, startPoint x: 381, startPoint y: 331, endPoint x: 640, endPoint y: 344, distance: 259.3
click at [640, 344] on span "This supports several use cases, such as:" at bounding box center [679, 334] width 594 height 23
click at [422, 376] on li "executing transactions when a user is offline, e.g for limit orders, agentic tr…" at bounding box center [679, 386] width 594 height 46
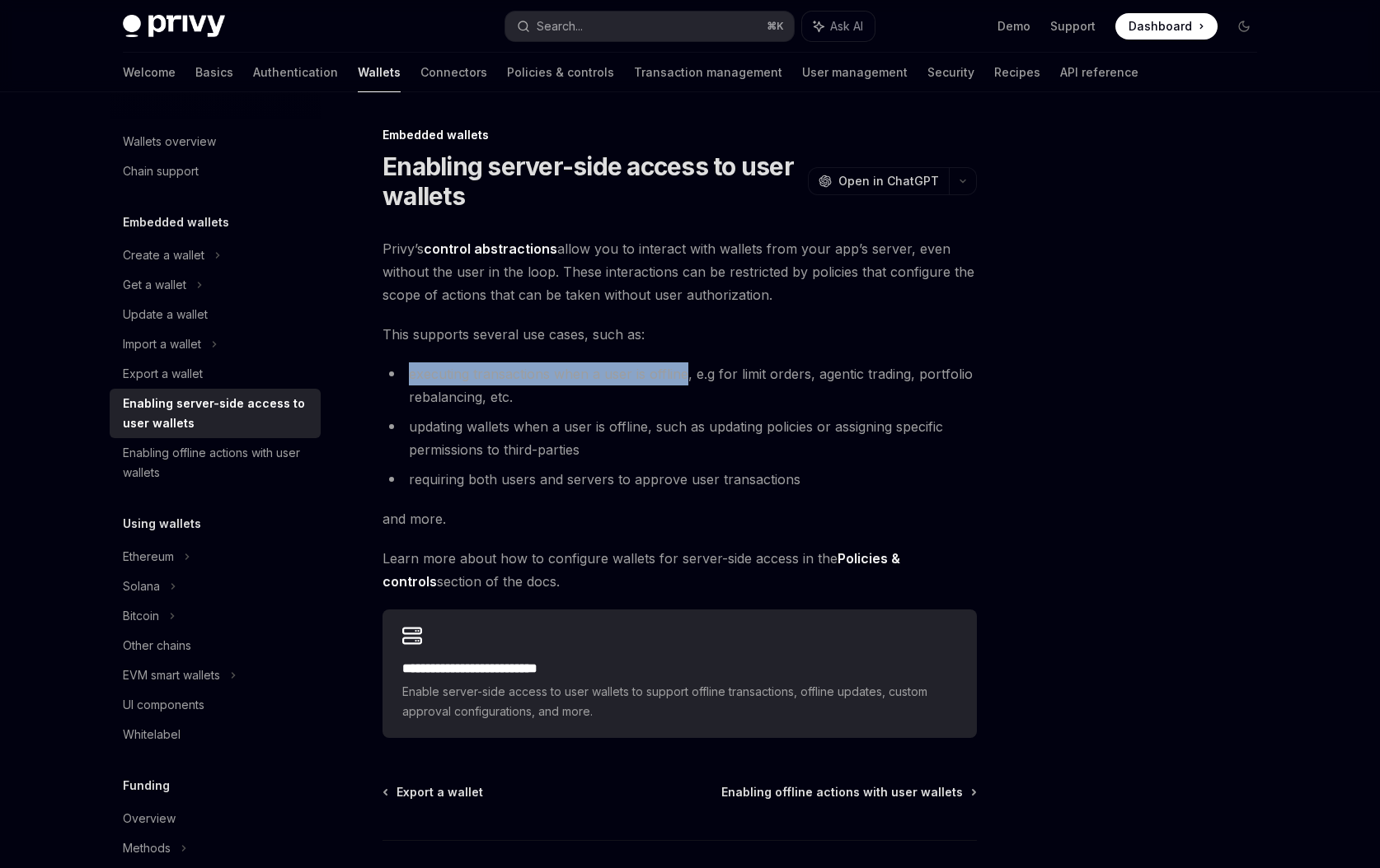
drag, startPoint x: 422, startPoint y: 376, endPoint x: 668, endPoint y: 380, distance: 246.0
click at [668, 380] on li "executing transactions when a user is offline, e.g for limit orders, agentic tr…" at bounding box center [679, 386] width 594 height 46
click at [829, 380] on li "executing transactions when a user is offline, e.g for limit orders, agentic tr…" at bounding box center [679, 386] width 594 height 46
drag, startPoint x: 829, startPoint y: 380, endPoint x: 884, endPoint y: 383, distance: 55.1
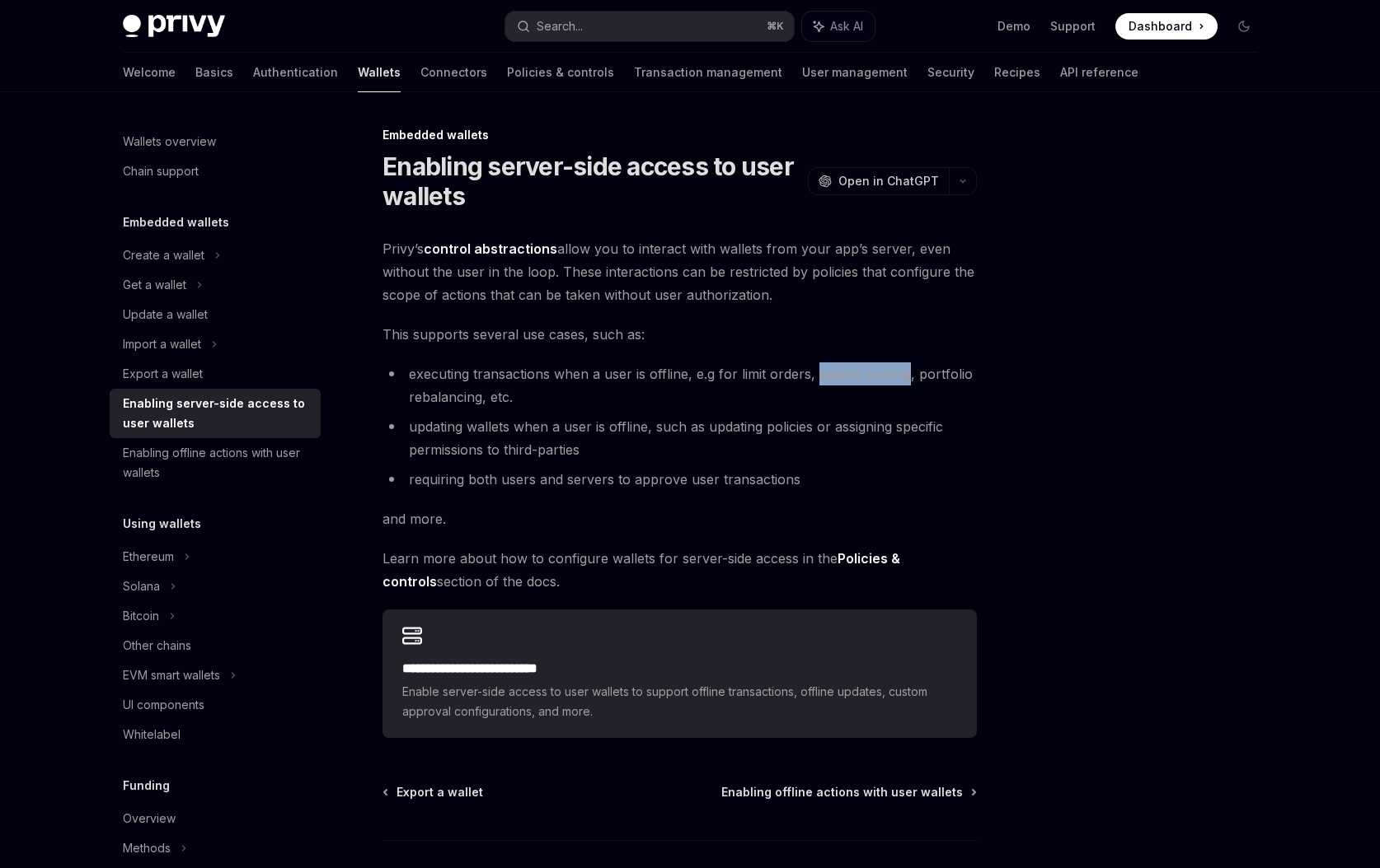
click at [884, 383] on li "executing transactions when a user is offline, e.g for limit orders, agentic tr…" at bounding box center [679, 386] width 594 height 46
click at [418, 424] on li "updating wallets when a user is offline, such as updating policies or assigning…" at bounding box center [679, 439] width 594 height 46
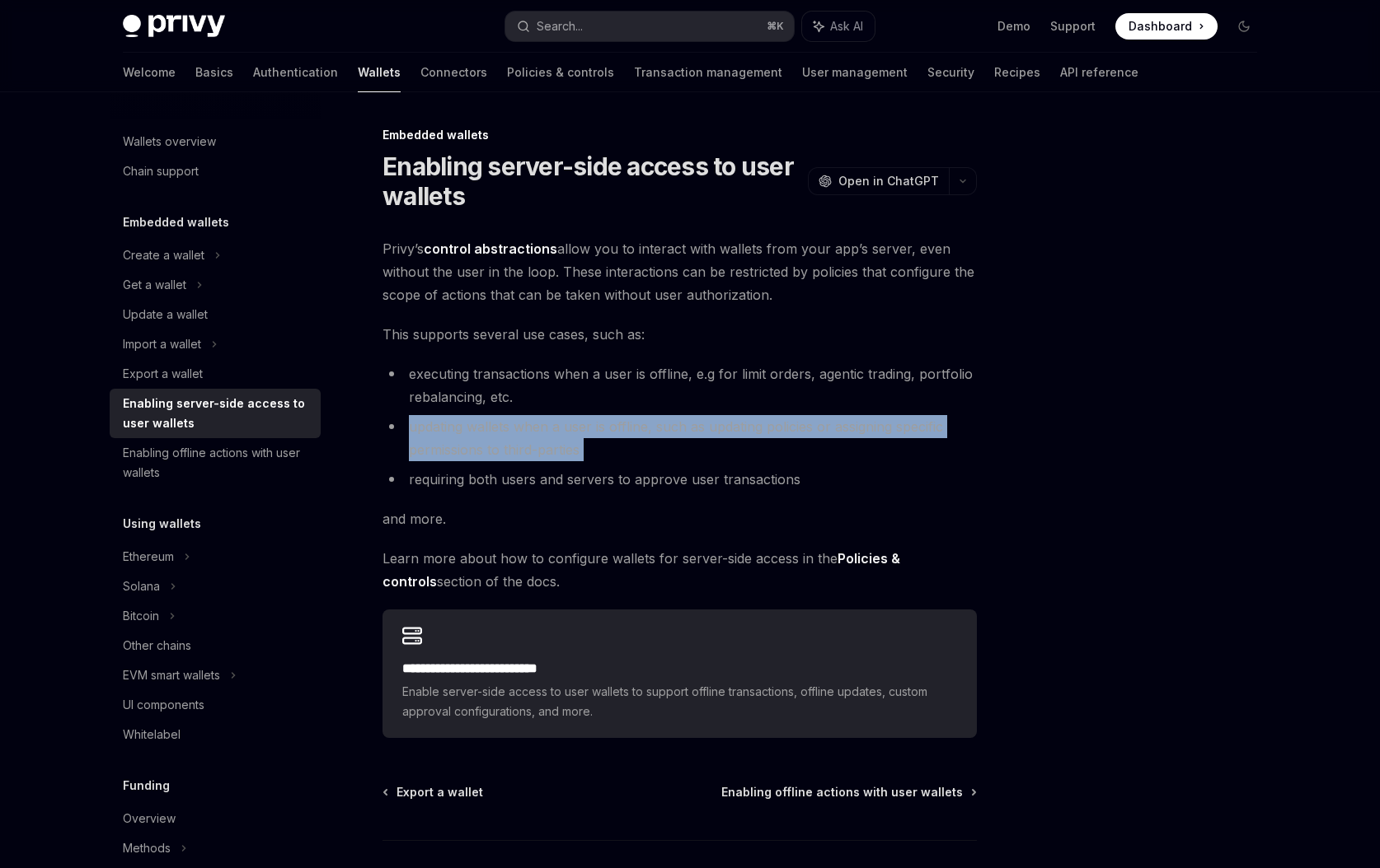
drag, startPoint x: 418, startPoint y: 424, endPoint x: 615, endPoint y: 454, distance: 199.3
click at [614, 454] on li "updating wallets when a user is offline, such as updating policies or assigning…" at bounding box center [679, 439] width 594 height 46
click at [615, 454] on li "updating wallets when a user is offline, such as updating policies or assigning…" at bounding box center [679, 439] width 594 height 46
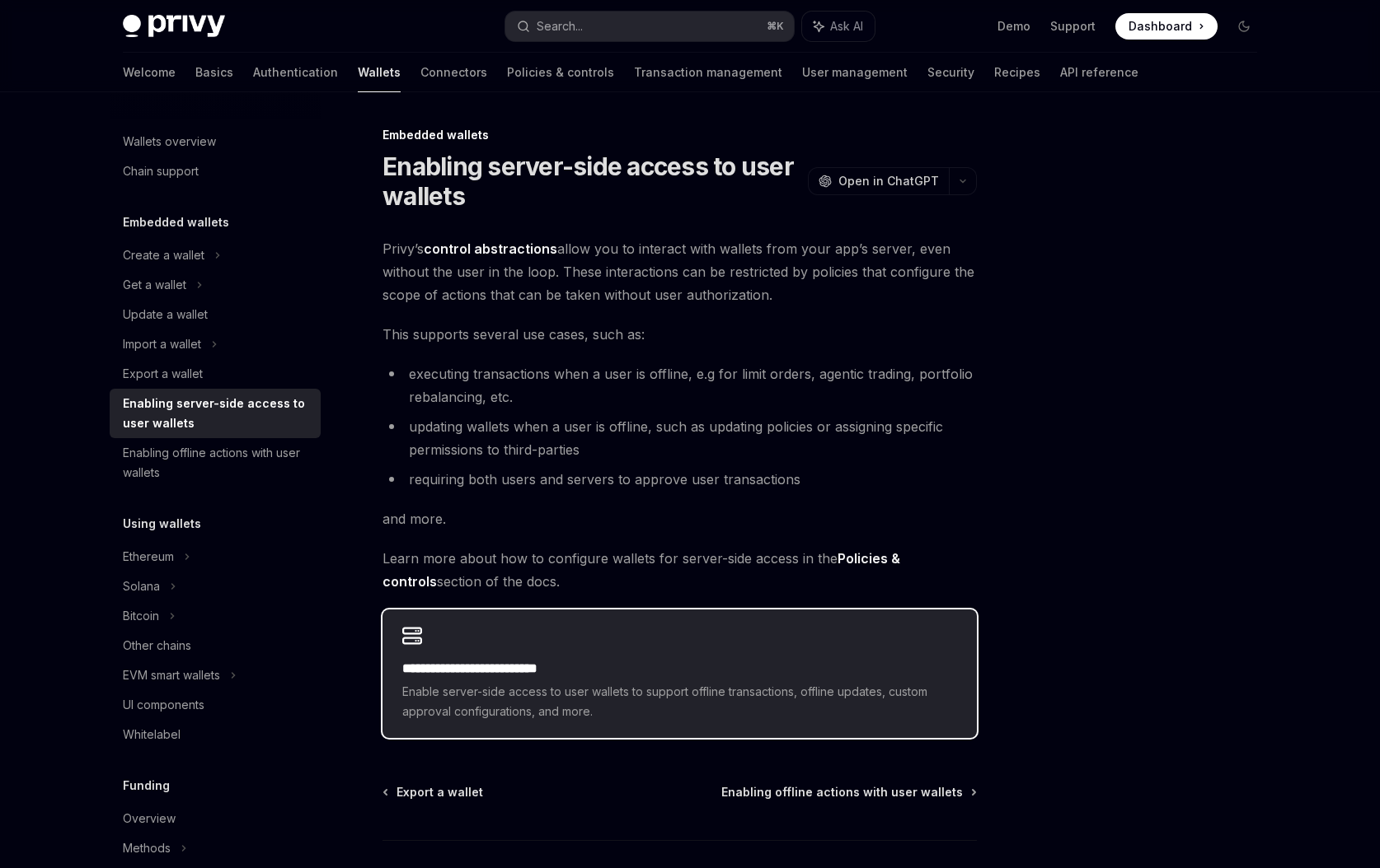
click at [493, 667] on h2 "**********" at bounding box center [679, 669] width 554 height 19
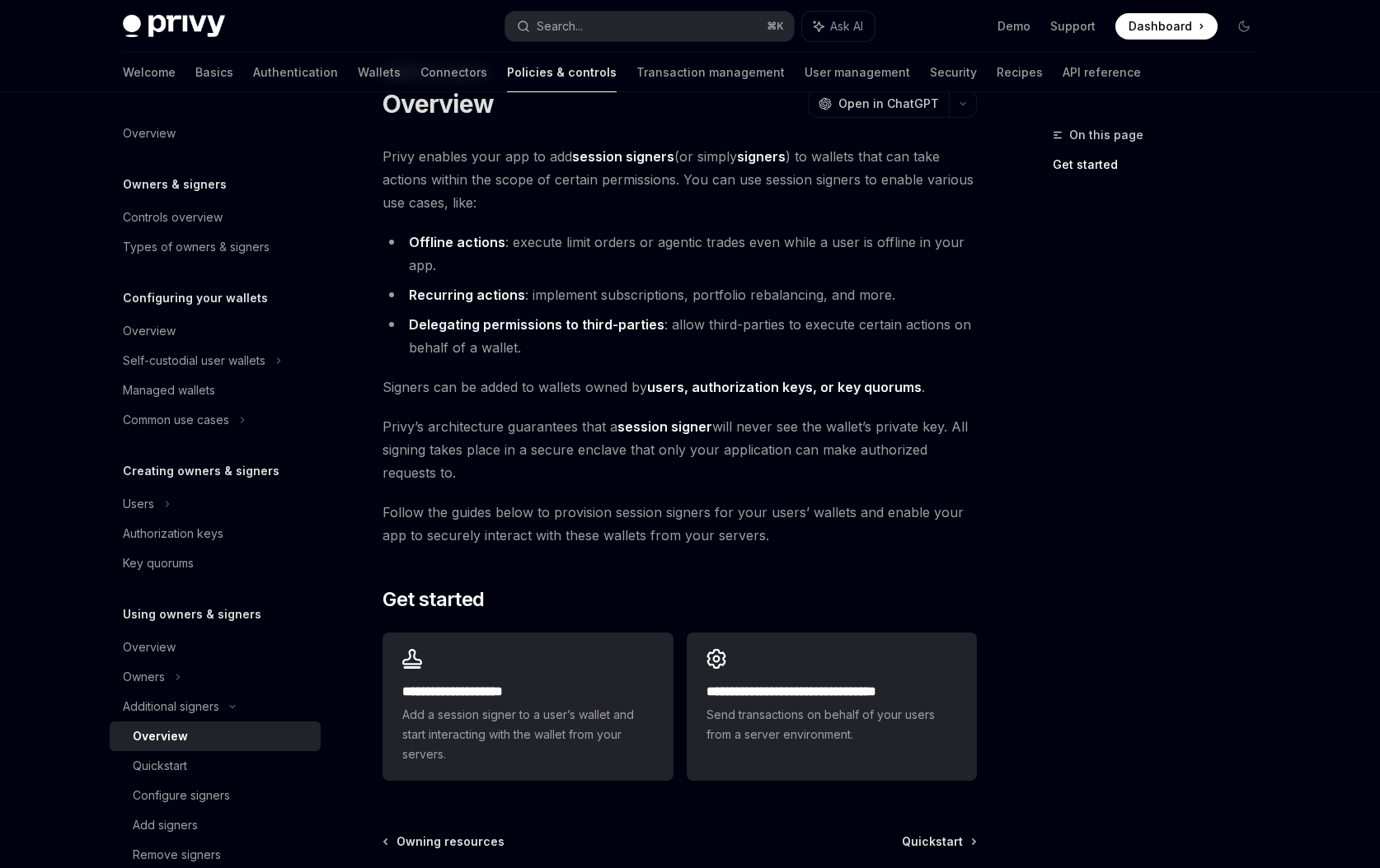
scroll to position [61, 0]
type textarea "*"
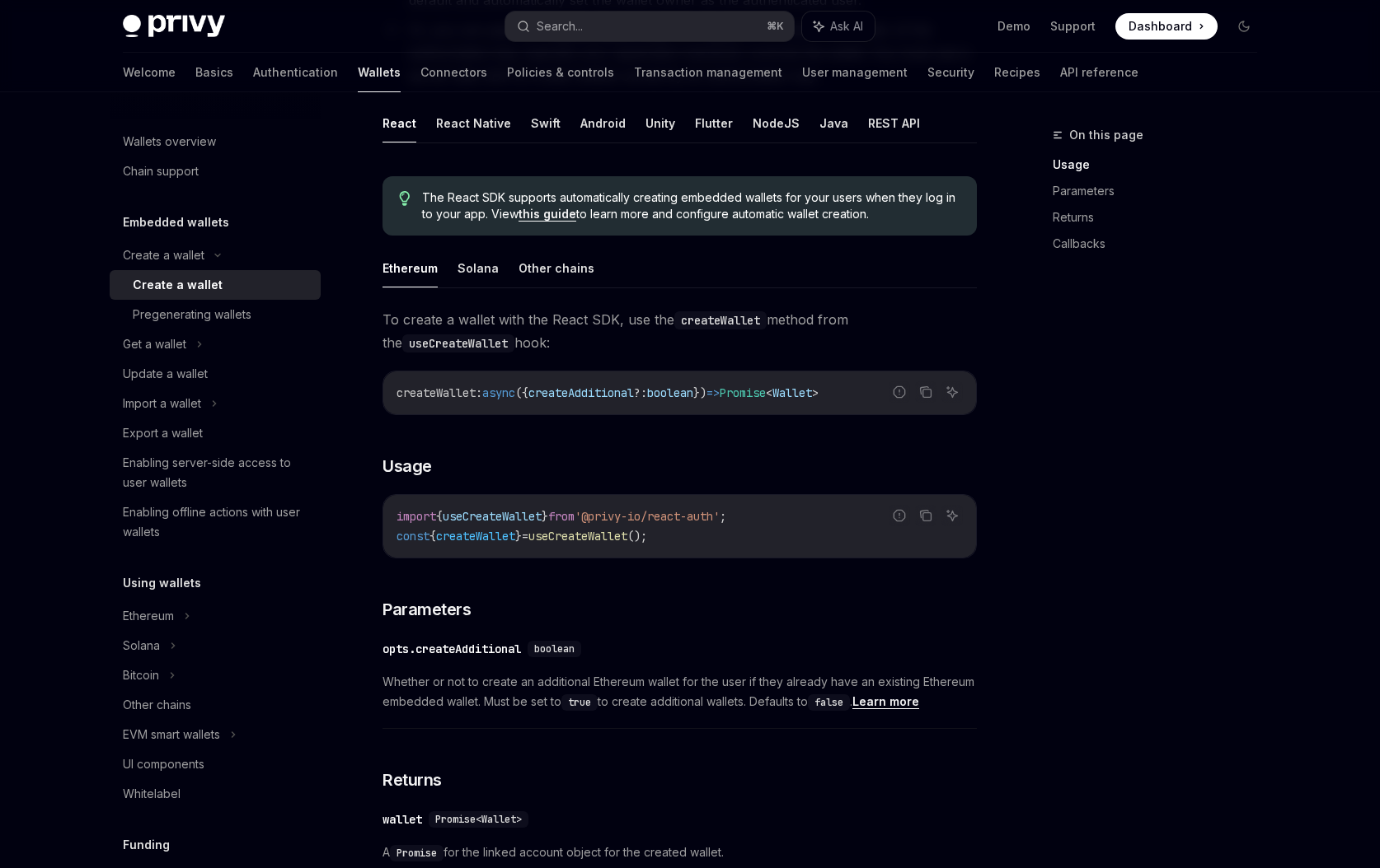
scroll to position [331, 0]
click at [764, 107] on button "NodeJS" at bounding box center [776, 121] width 47 height 39
type textarea "*"
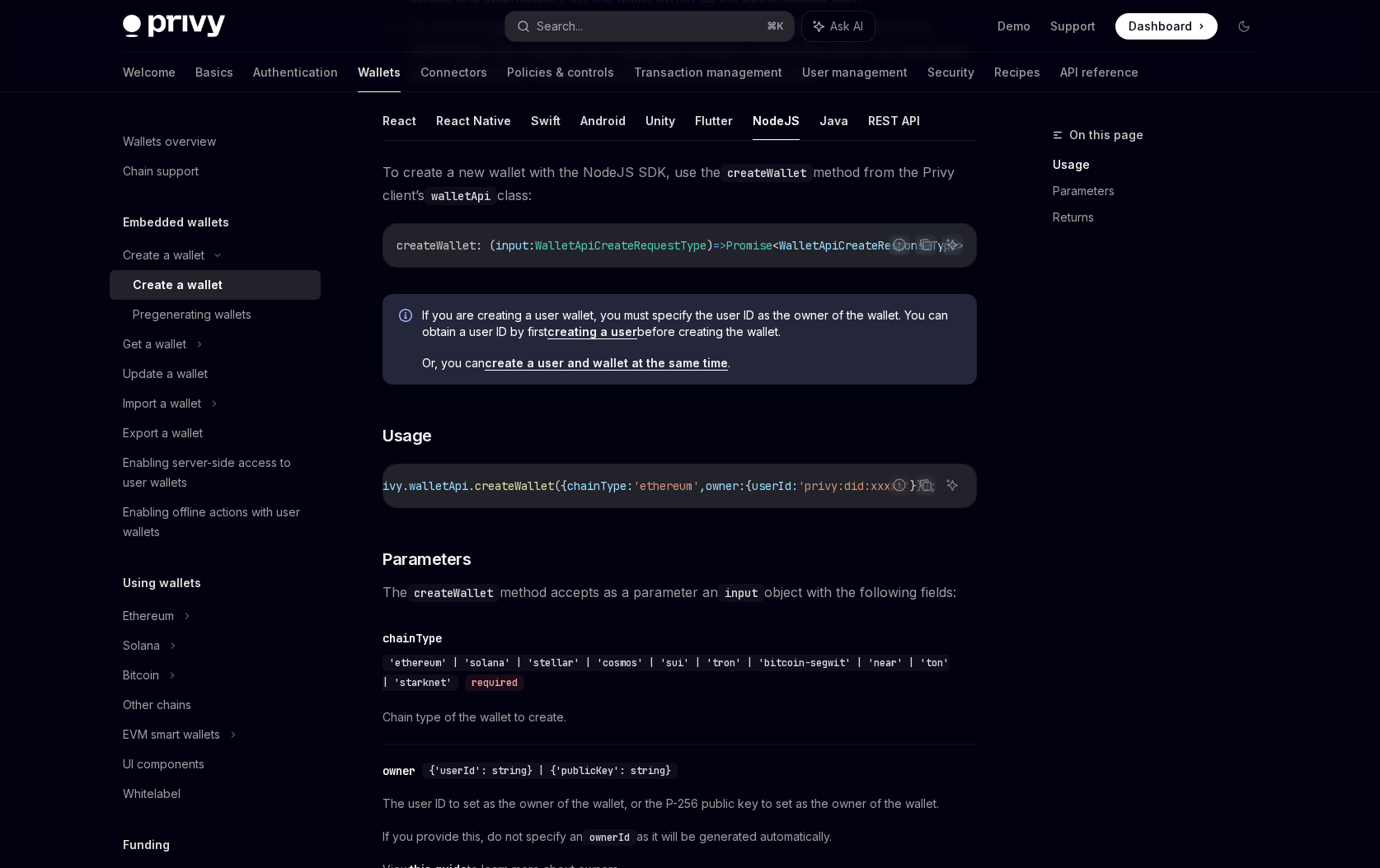
scroll to position [0, 354]
click at [1133, 537] on div "On this page Usage Parameters Returns" at bounding box center [1144, 497] width 250 height 743
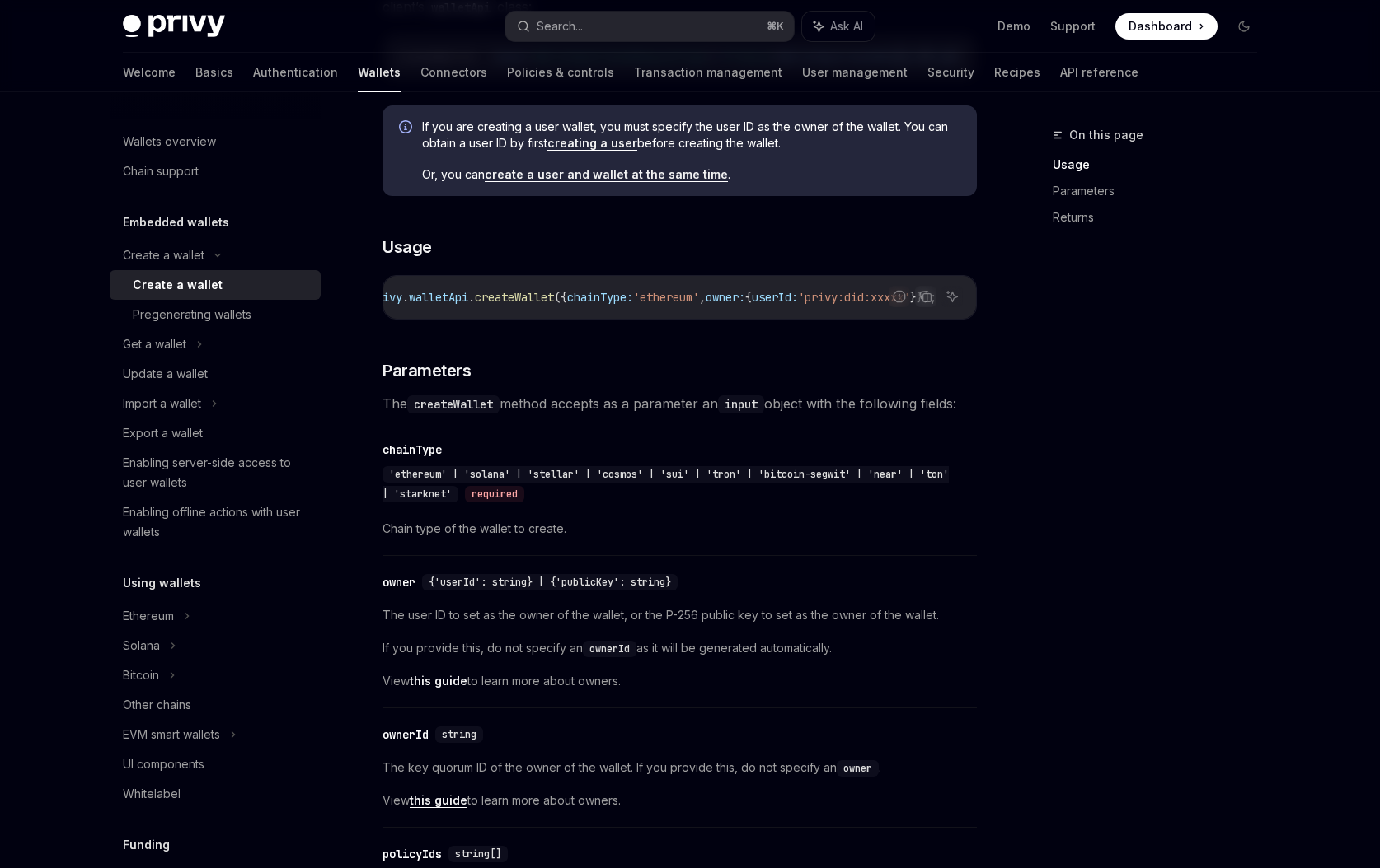
scroll to position [523, 0]
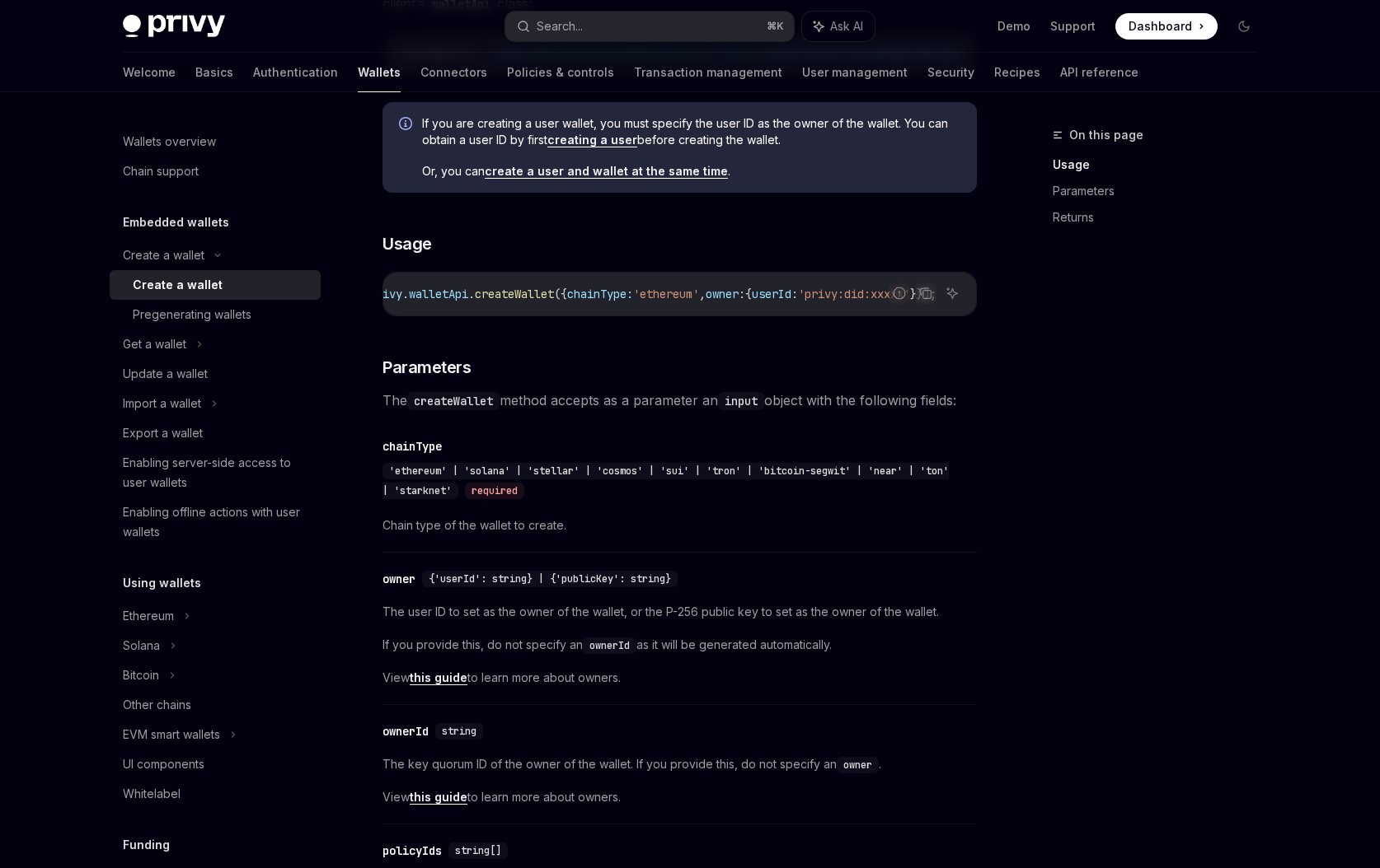
click at [386, 655] on span "If you provide this, do not specify an ownerId as it will be generated automati…" at bounding box center [679, 645] width 594 height 19
drag, startPoint x: 386, startPoint y: 656, endPoint x: 463, endPoint y: 656, distance: 77.0
click at [463, 655] on span "If you provide this, do not specify an ownerId as it will be generated automati…" at bounding box center [679, 645] width 594 height 19
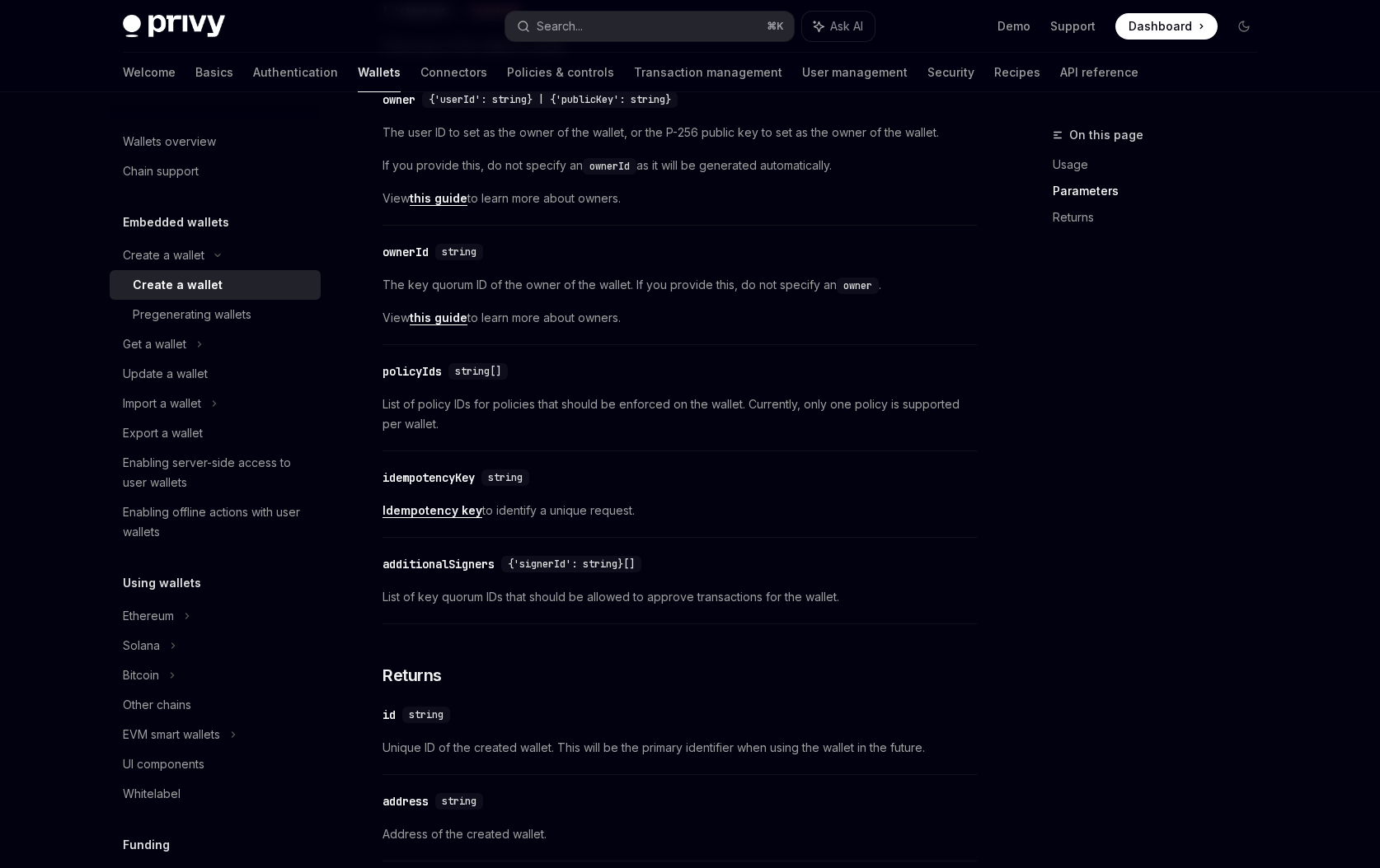
scroll to position [1001, 0]
click at [439, 326] on link "this guide" at bounding box center [438, 319] width 57 height 15
click at [451, 516] on link "Idempotency key" at bounding box center [432, 512] width 100 height 15
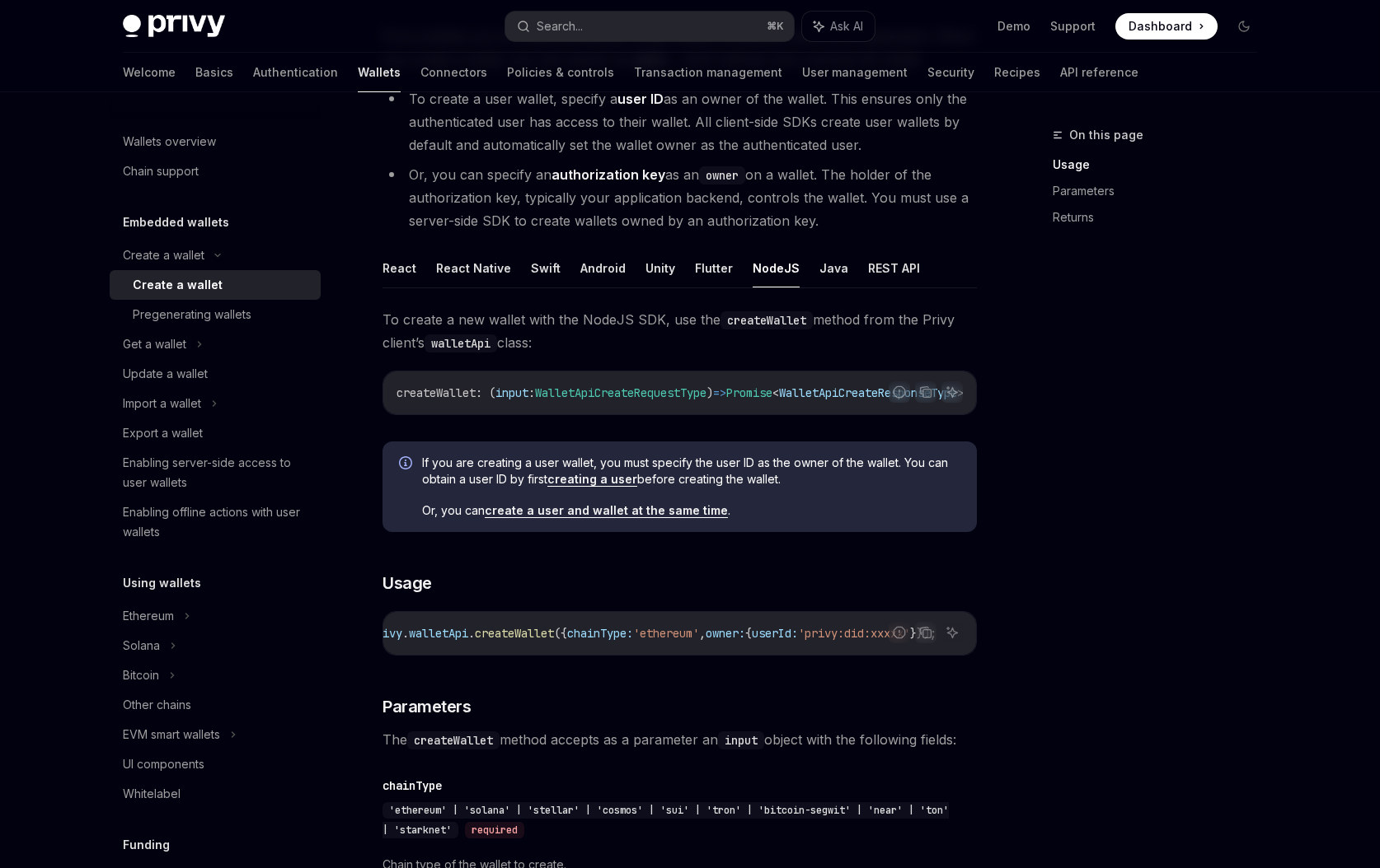
scroll to position [189, 0]
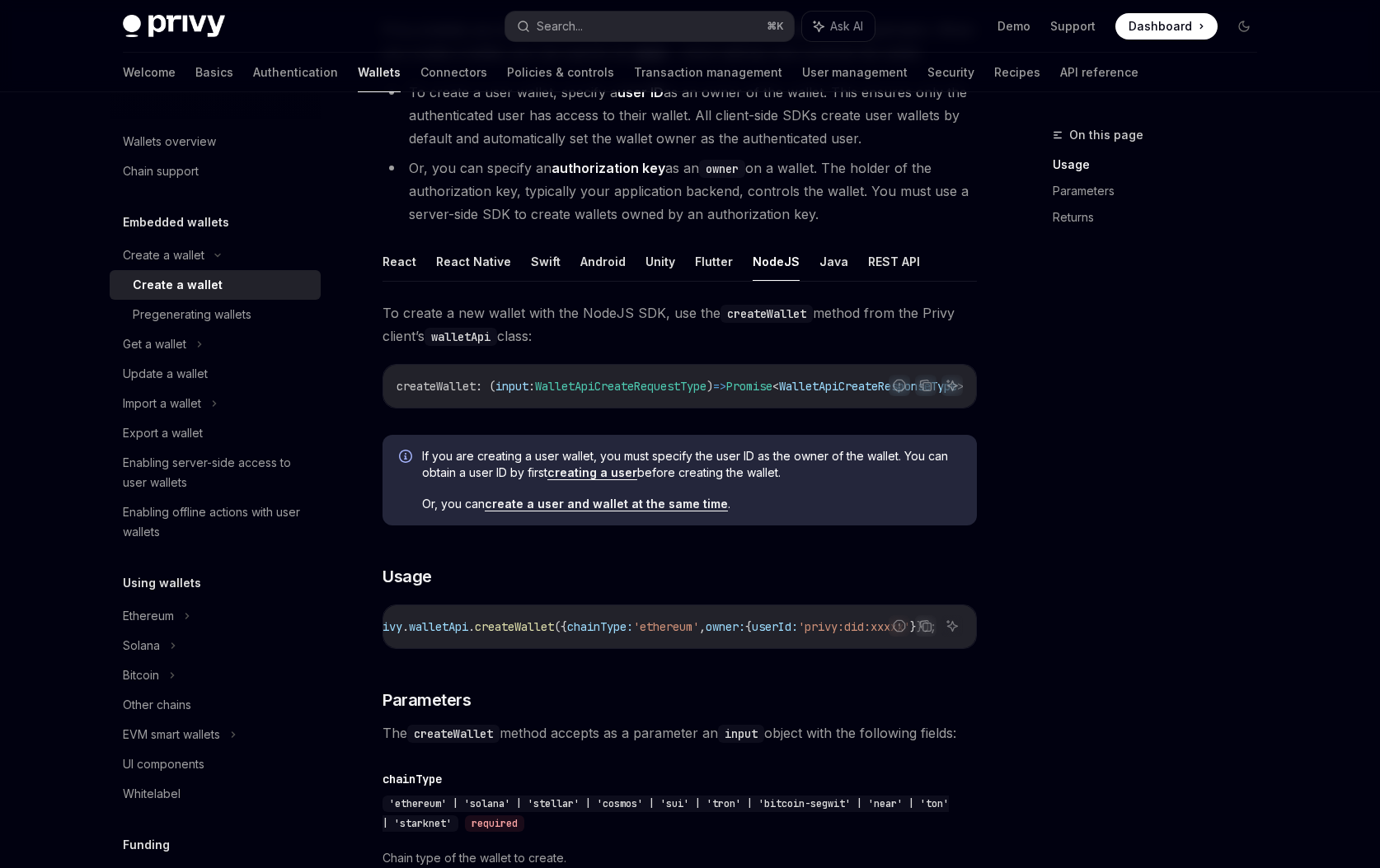
click at [425, 463] on span "If you are creating a user wallet, you must specify the user ID as the owner of…" at bounding box center [691, 464] width 539 height 33
drag, startPoint x: 599, startPoint y: 464, endPoint x: 678, endPoint y: 460, distance: 79.1
click at [678, 463] on span "If you are creating a user wallet, you must specify the user ID as the owner of…" at bounding box center [691, 464] width 539 height 33
click at [678, 460] on span "If you are creating a user wallet, you must specify the user ID as the owner of…" at bounding box center [691, 464] width 539 height 33
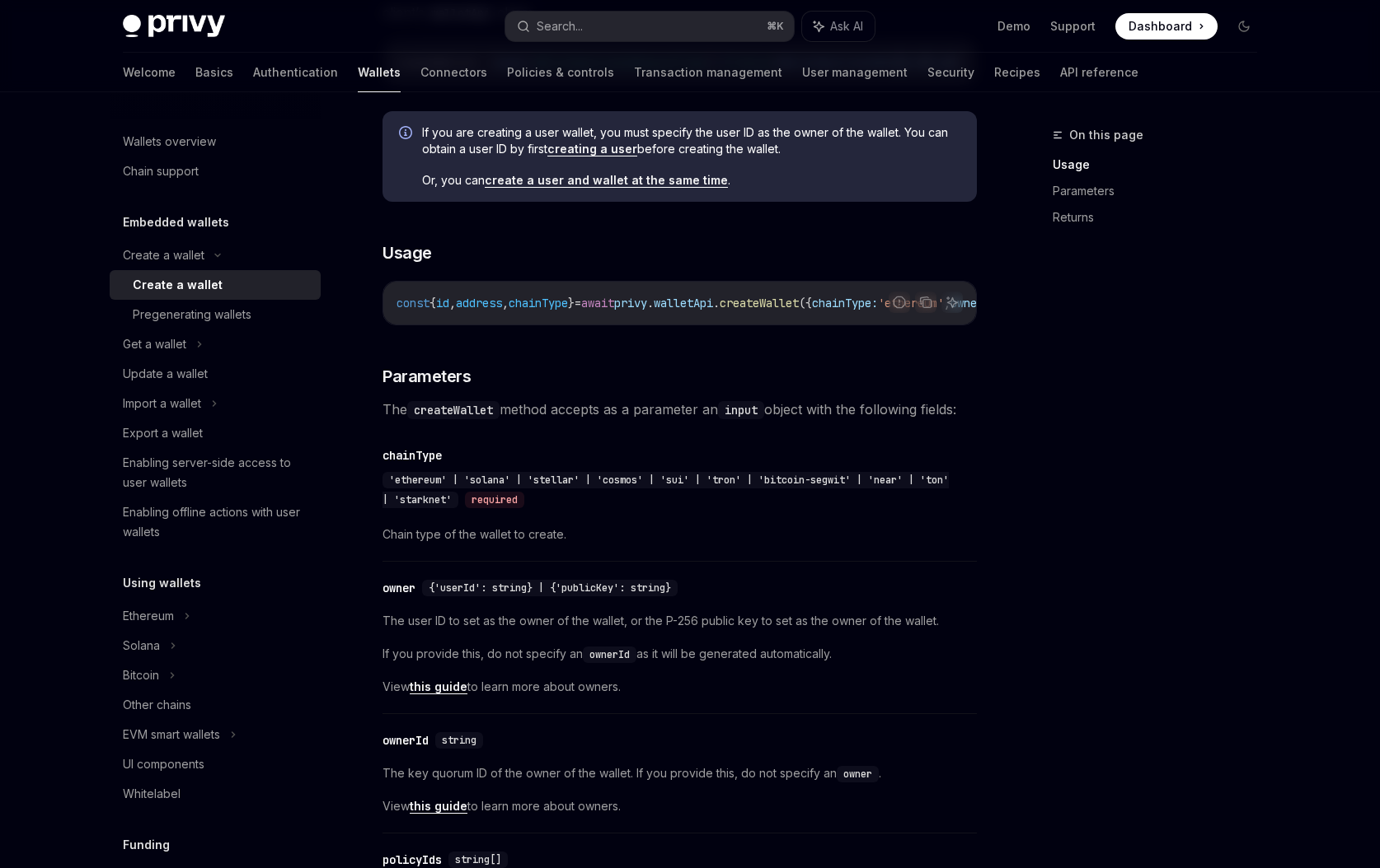
scroll to position [517, 0]
